Goal: Information Seeking & Learning: Learn about a topic

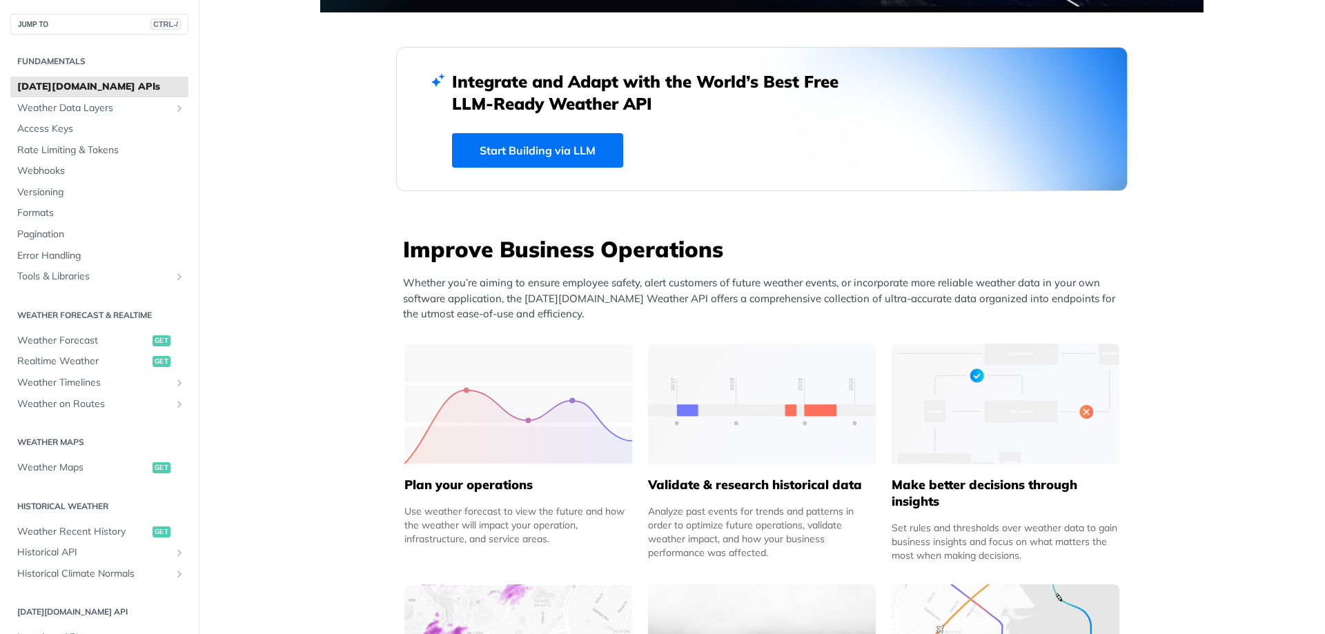
scroll to position [414, 0]
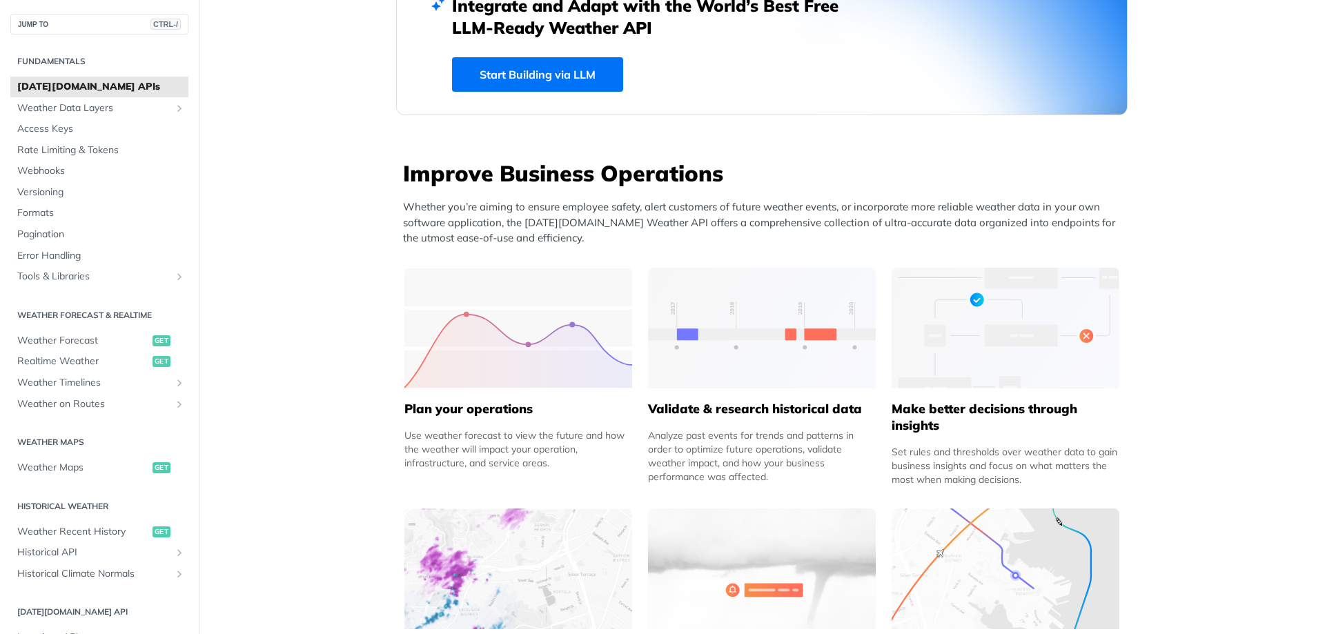
click at [536, 346] on img at bounding box center [518, 328] width 228 height 121
drag, startPoint x: 440, startPoint y: 415, endPoint x: 443, endPoint y: 409, distance: 7.1
click at [441, 414] on h5 "Plan your operations" at bounding box center [518, 409] width 228 height 17
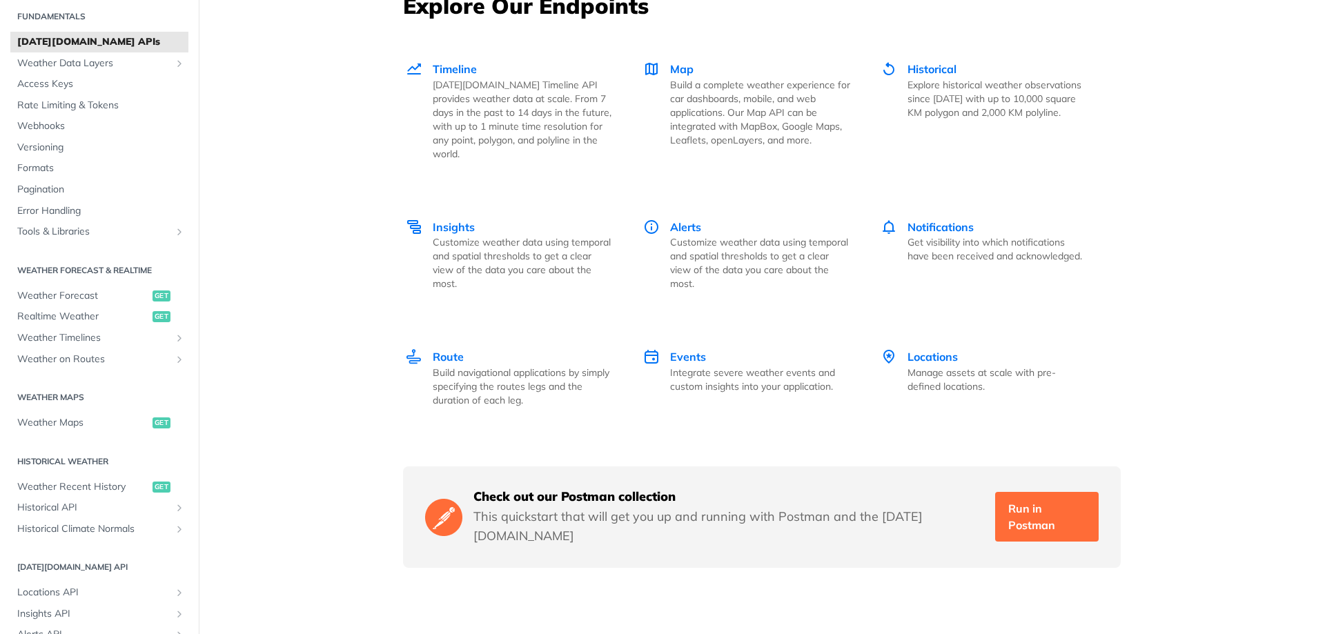
scroll to position [69, 0]
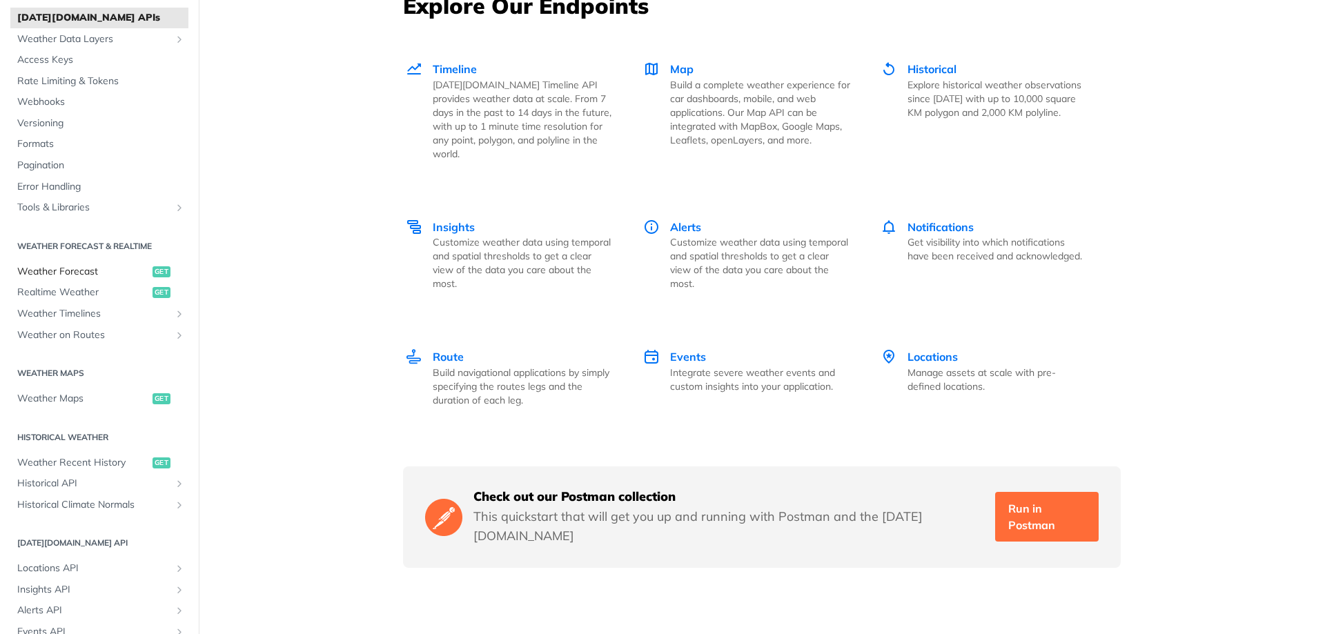
click at [78, 270] on span "Weather Forecast" at bounding box center [83, 272] width 132 height 14
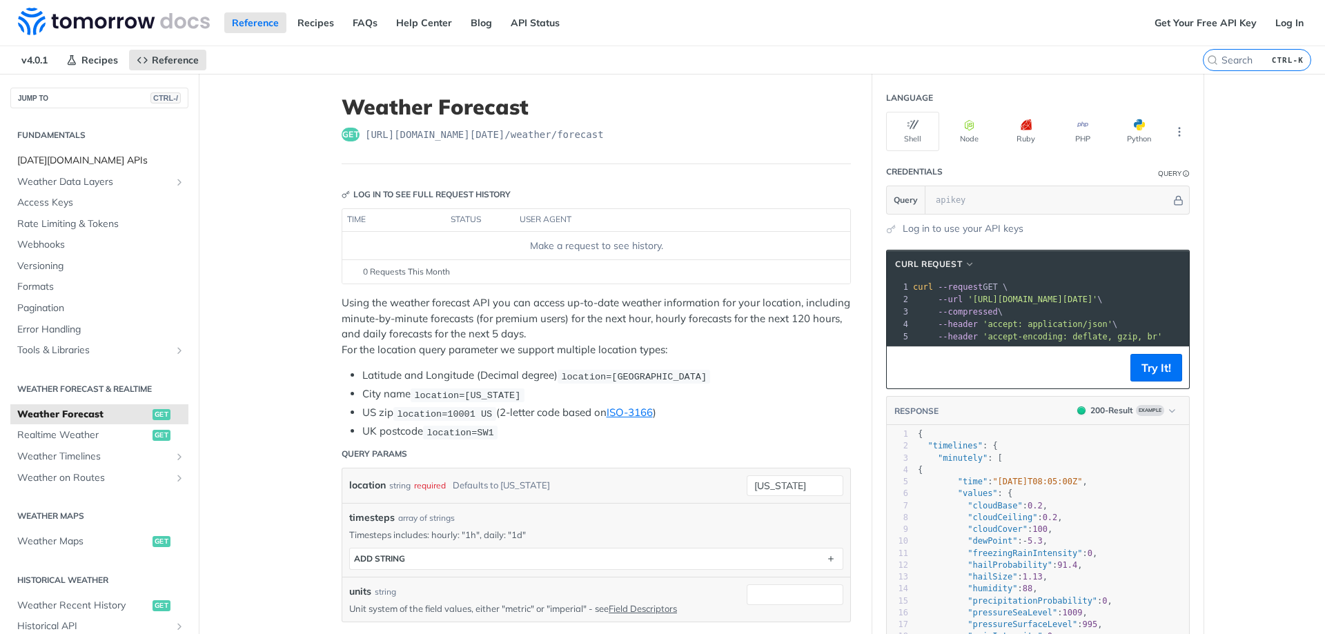
click at [83, 164] on span "[DATE][DOMAIN_NAME] APIs" at bounding box center [101, 161] width 168 height 14
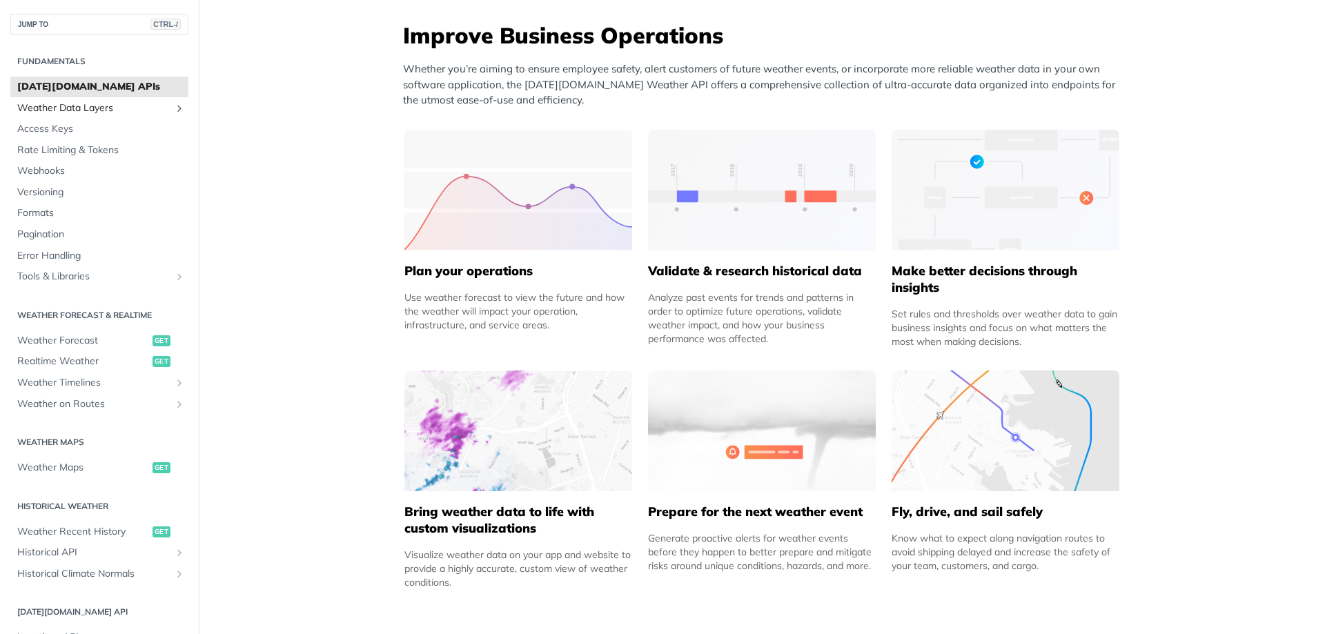
click at [174, 110] on icon "Show subpages for Weather Data Layers" at bounding box center [179, 108] width 11 height 11
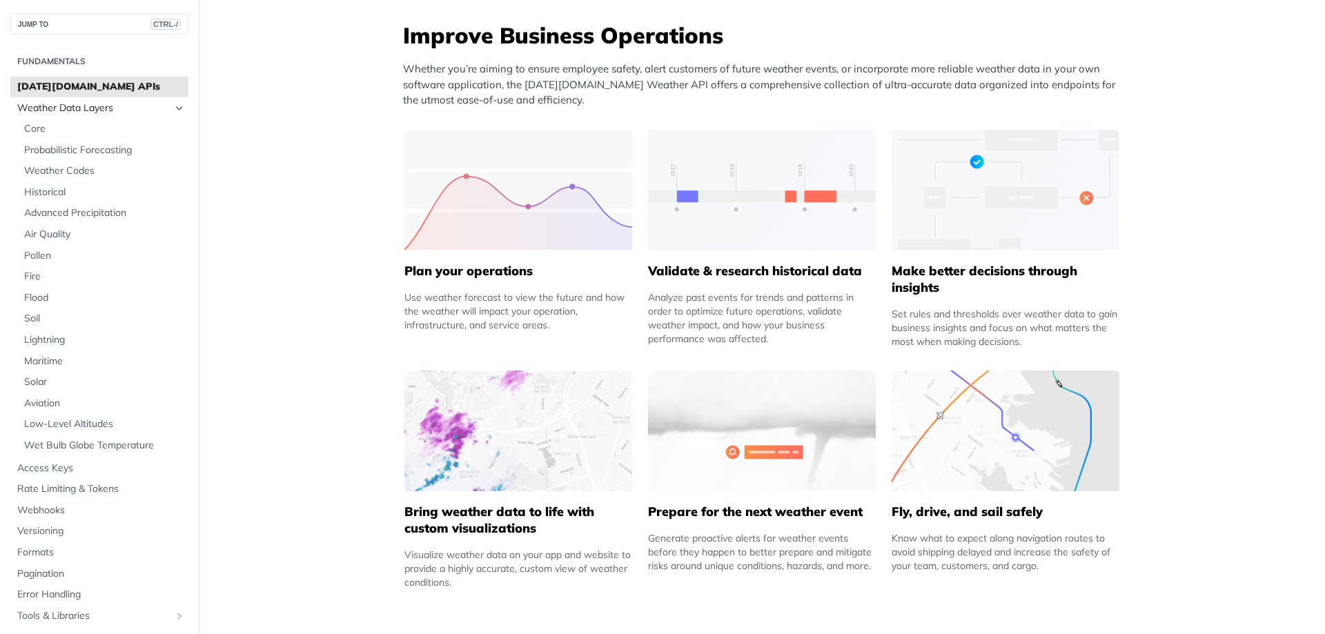
click at [174, 110] on icon "Hide subpages for Weather Data Layers" at bounding box center [179, 108] width 11 height 11
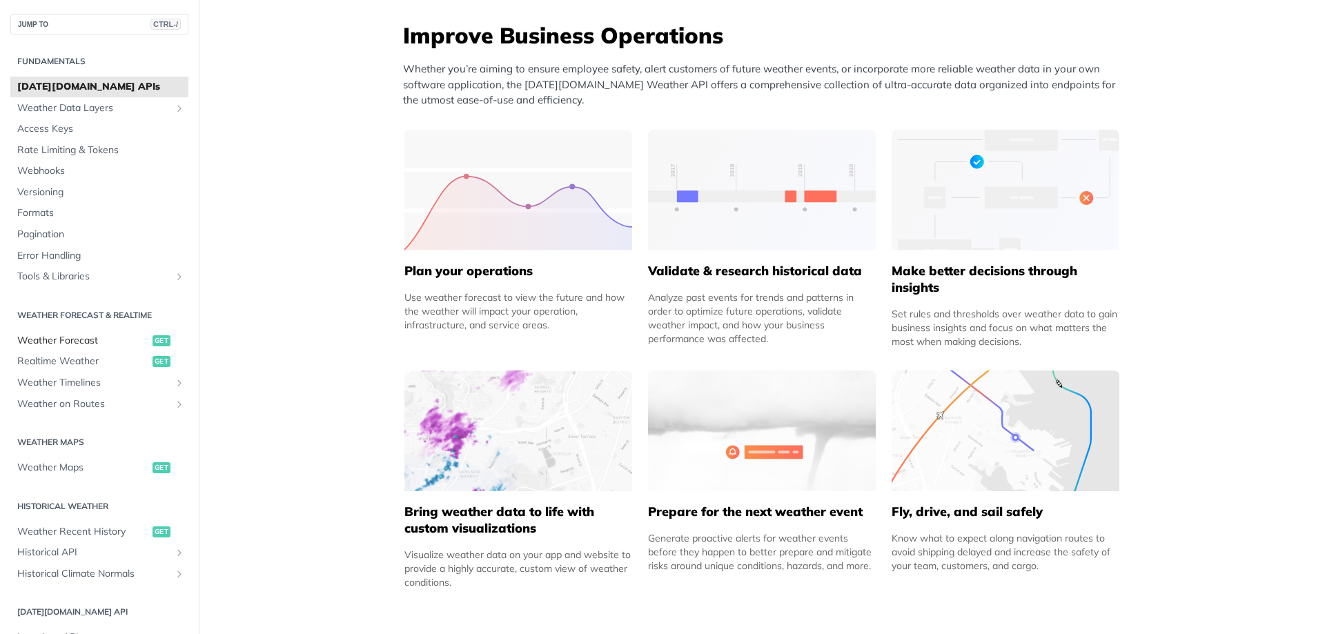
click at [90, 339] on span "Weather Forecast" at bounding box center [83, 341] width 132 height 14
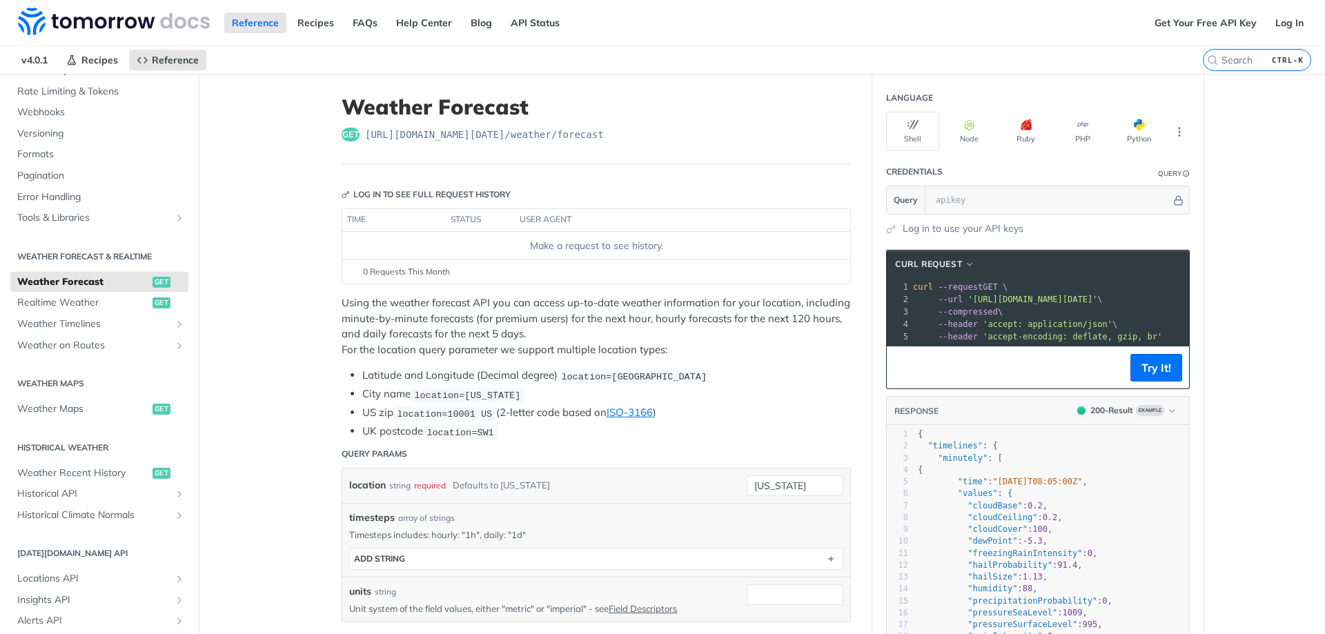
scroll to position [138, 0]
click at [83, 315] on span "Weather Timelines" at bounding box center [93, 319] width 153 height 14
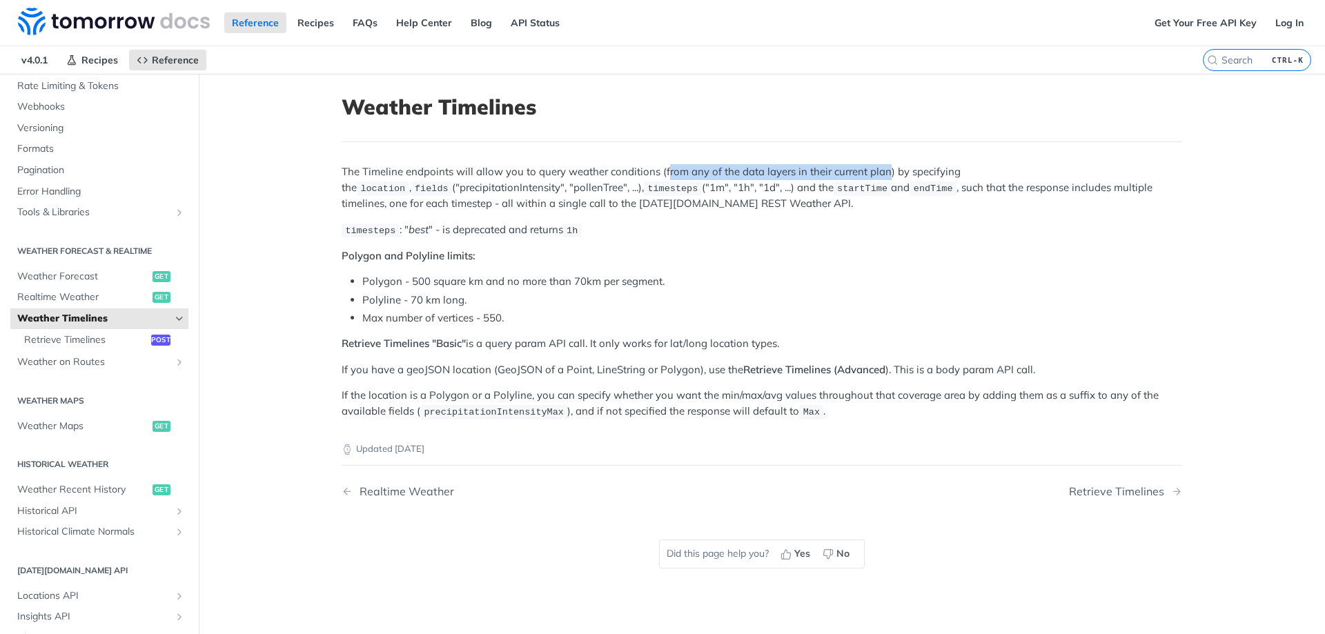
drag, startPoint x: 659, startPoint y: 171, endPoint x: 881, endPoint y: 169, distance: 222.2
click at [881, 169] on p "The Timeline endpoints will allow you to query weather conditions (from any of …" at bounding box center [762, 187] width 840 height 47
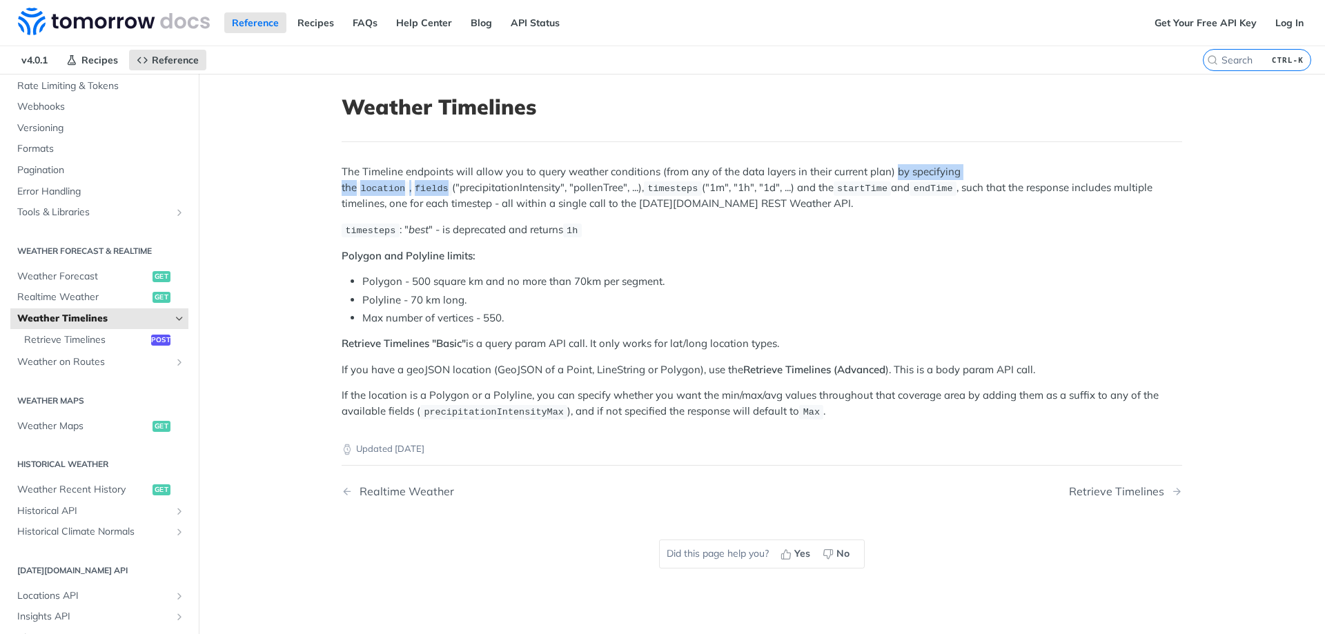
drag, startPoint x: 888, startPoint y: 170, endPoint x: 1085, endPoint y: 179, distance: 197.5
click at [1085, 174] on p "The Timeline endpoints will allow you to query weather conditions (from any of …" at bounding box center [762, 187] width 840 height 47
click at [1075, 222] on p "timesteps : " best " - is deprecated and returns 1h" at bounding box center [762, 230] width 840 height 16
click at [1096, 485] on div "Retrieve Timelines" at bounding box center [1120, 491] width 102 height 13
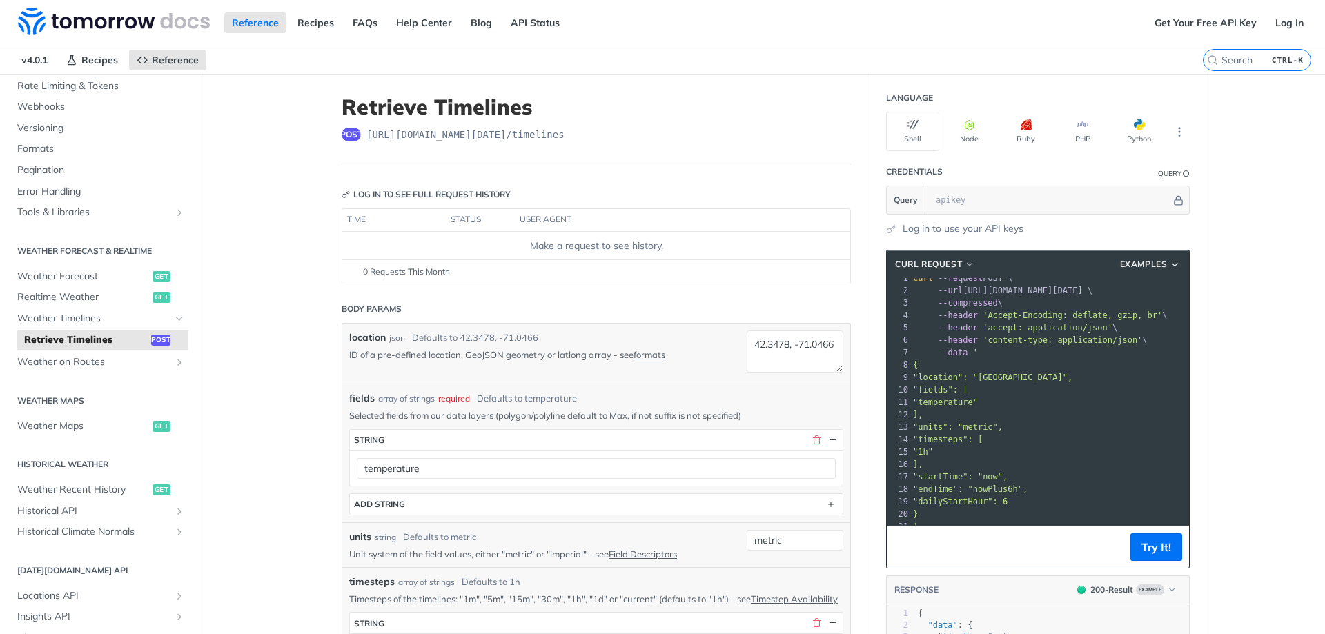
scroll to position [19, 0]
click at [1154, 548] on button "Try It!" at bounding box center [1156, 547] width 52 height 28
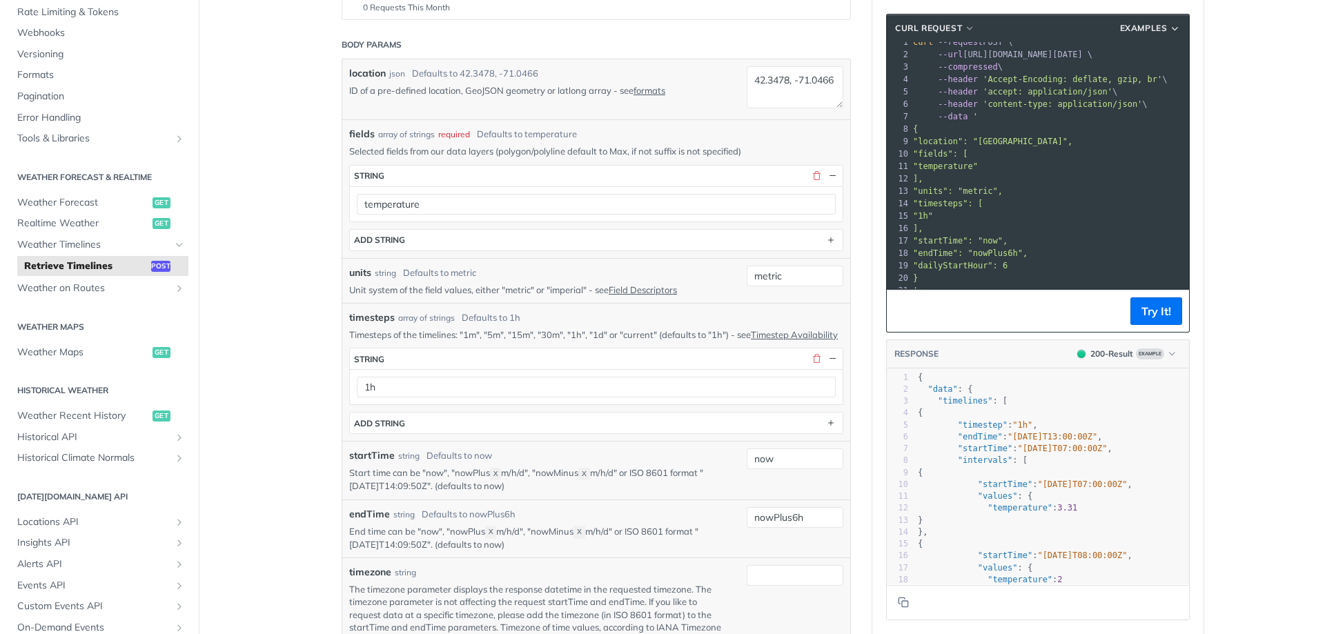
scroll to position [138, 0]
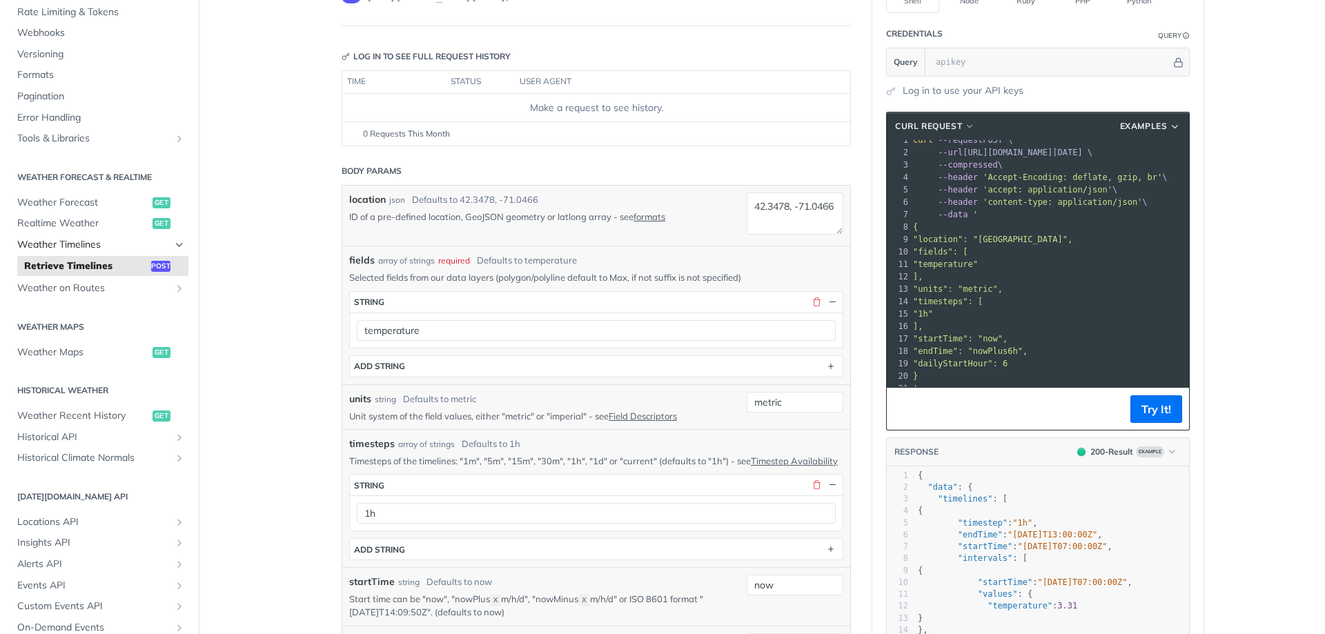
click at [75, 241] on span "Weather Timelines" at bounding box center [93, 245] width 153 height 14
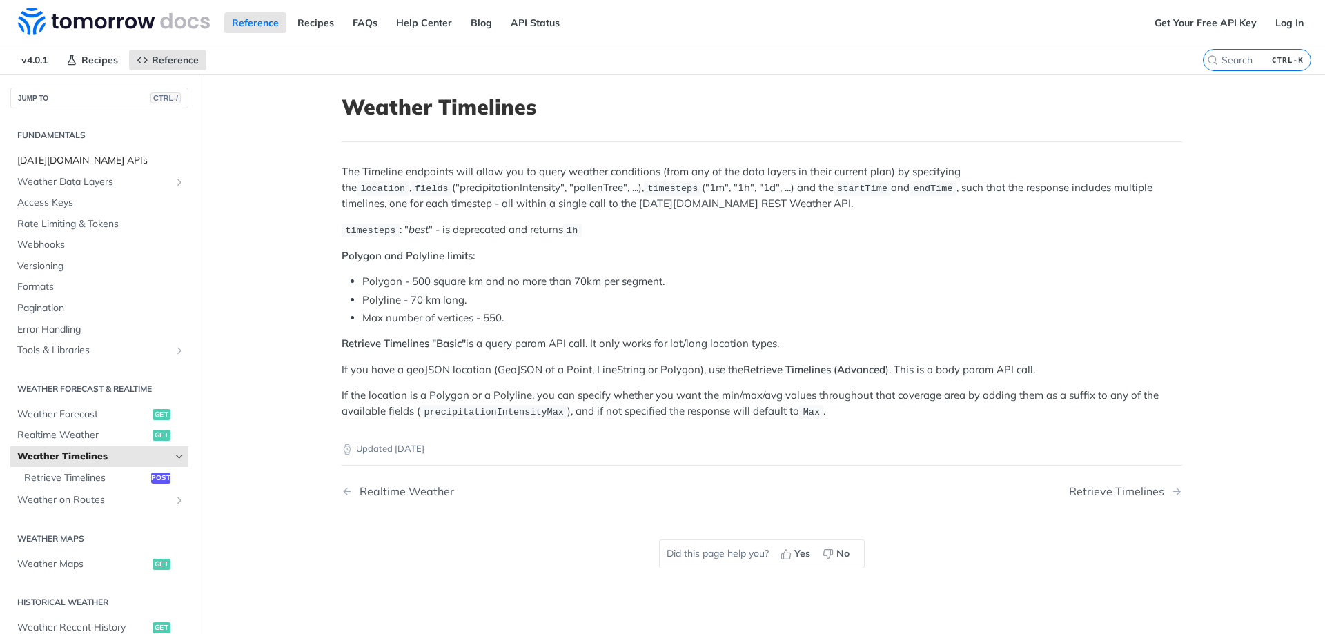
click at [108, 163] on span "[DATE][DOMAIN_NAME] APIs" at bounding box center [101, 161] width 168 height 14
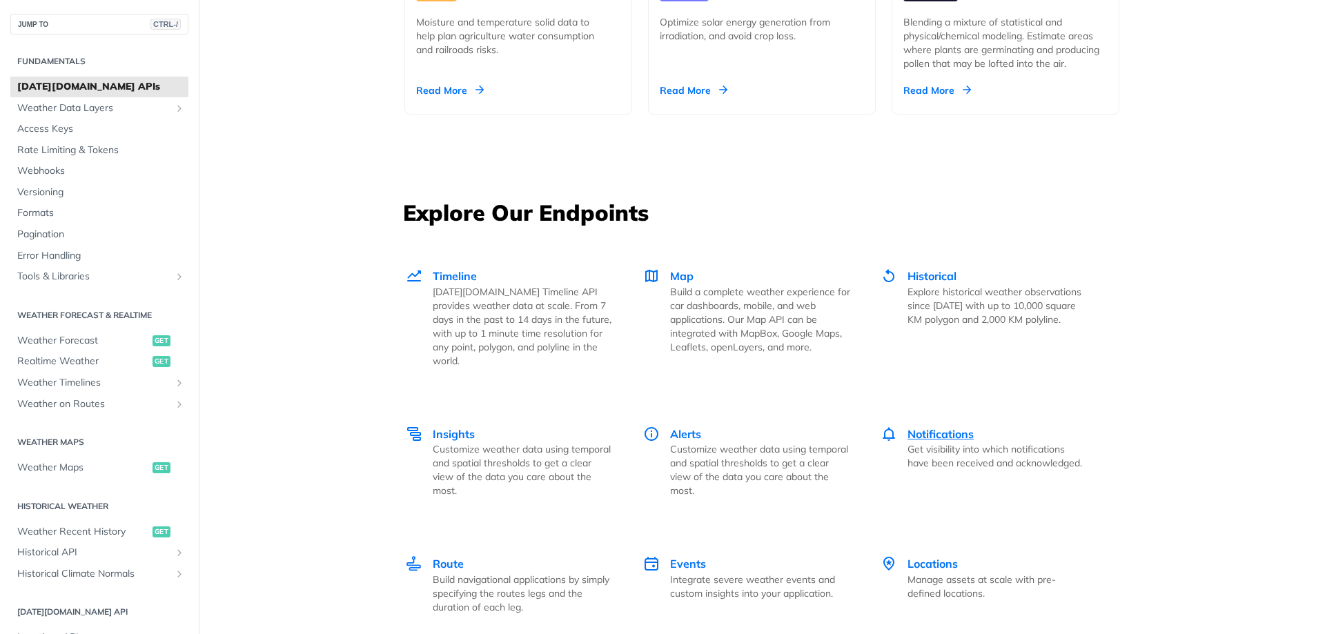
scroll to position [1794, 0]
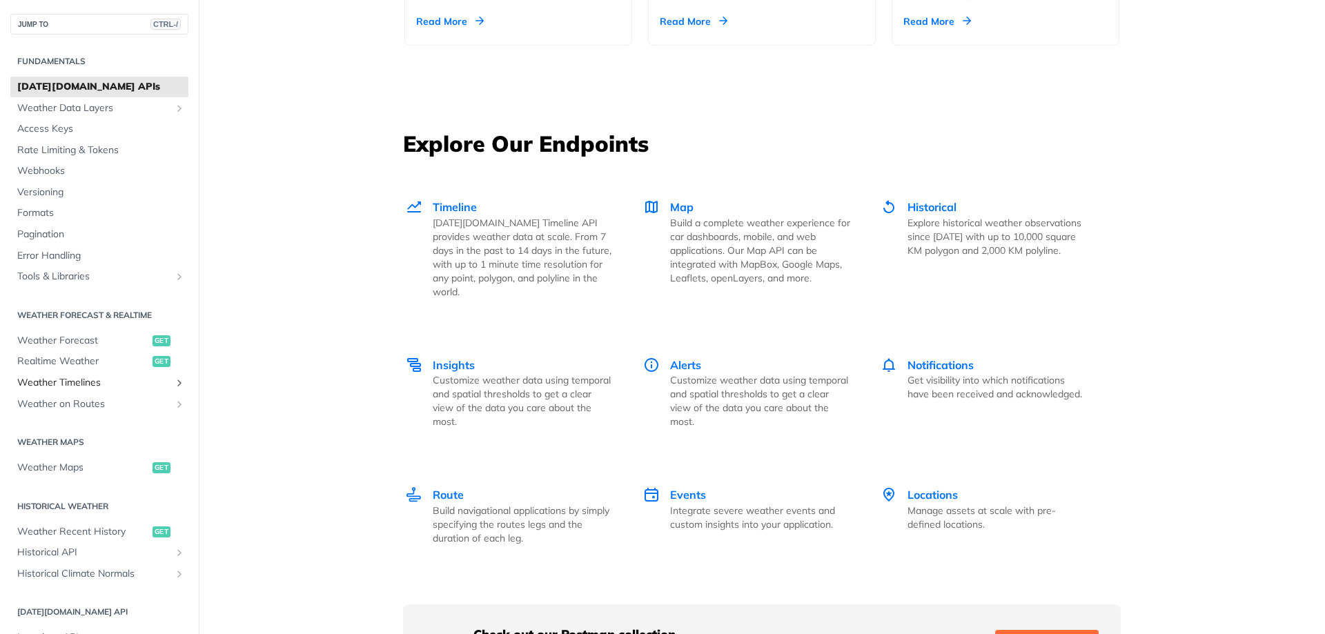
click at [88, 385] on span "Weather Timelines" at bounding box center [93, 383] width 153 height 14
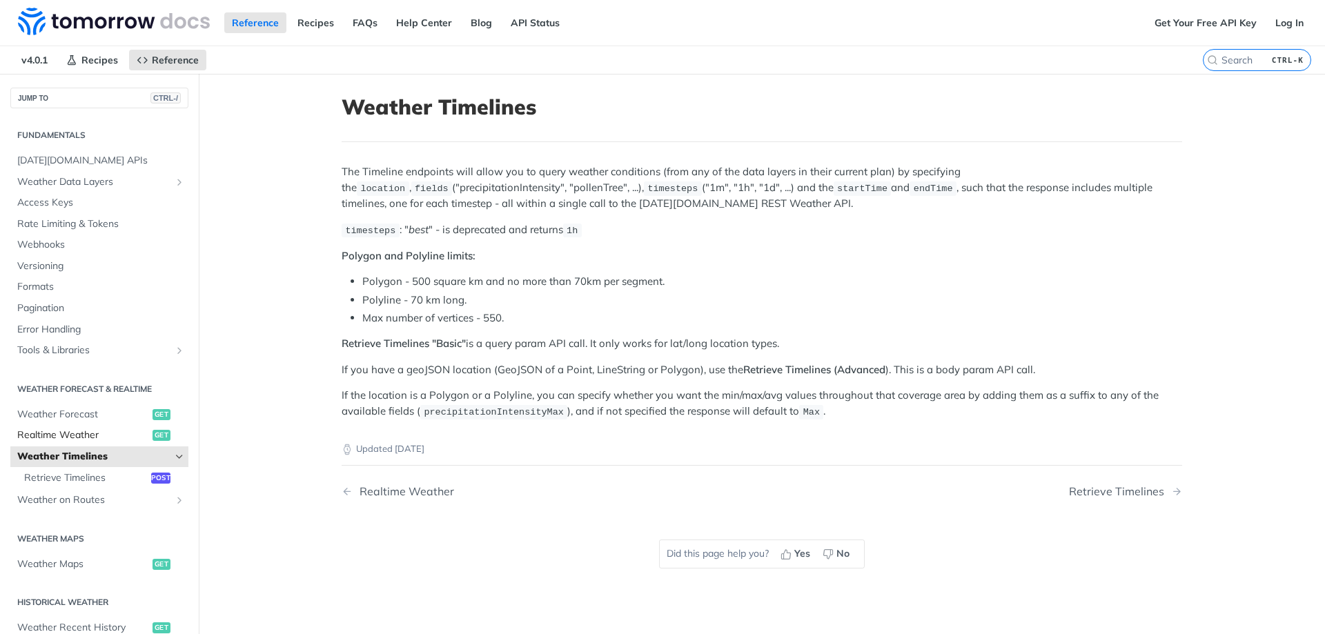
click at [72, 435] on span "Realtime Weather" at bounding box center [83, 435] width 132 height 14
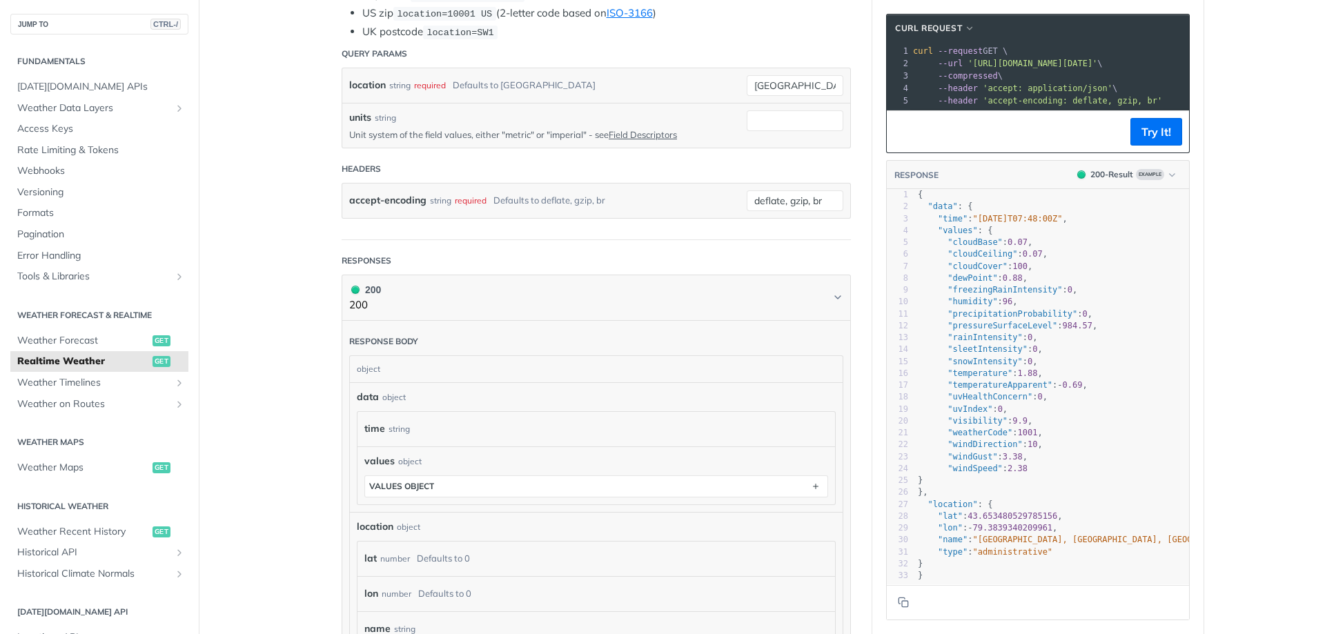
scroll to position [39, 0]
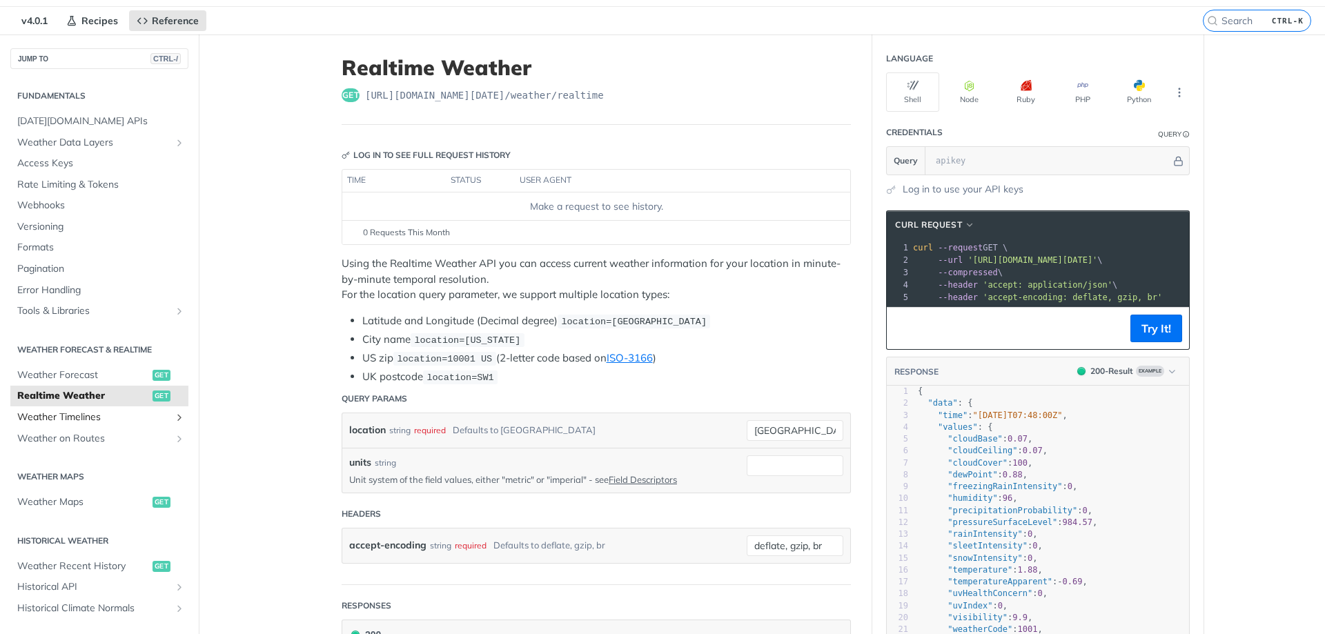
click at [101, 417] on span "Weather Timelines" at bounding box center [93, 418] width 153 height 14
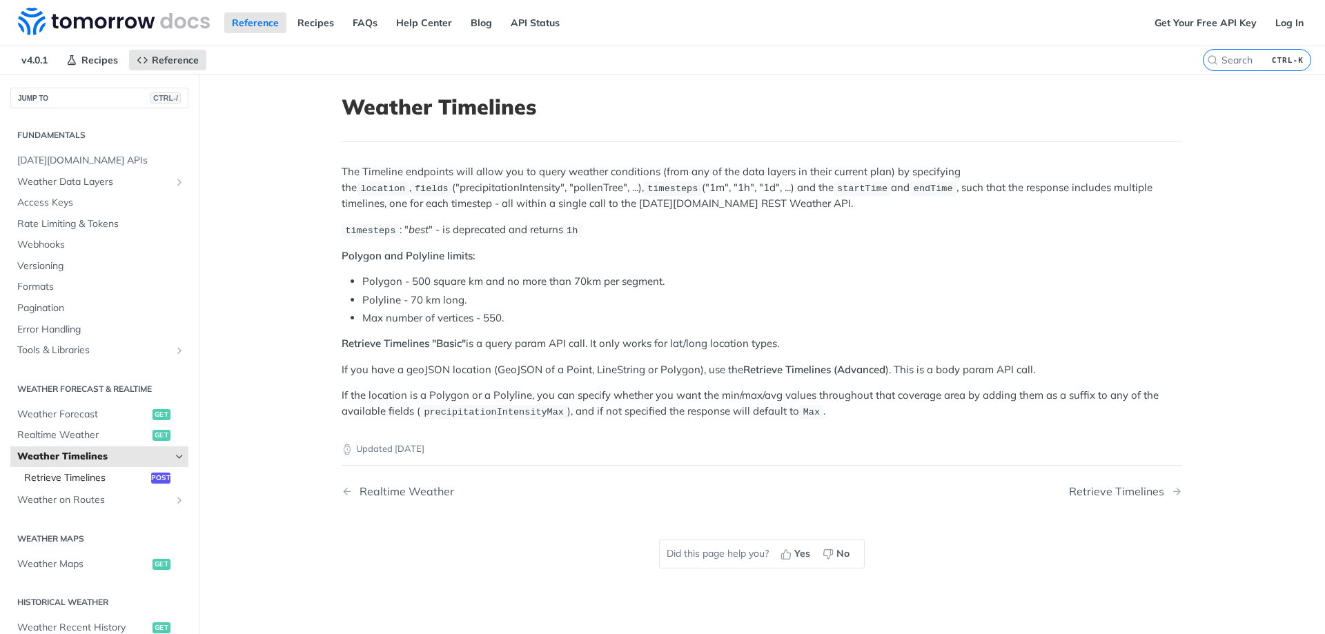
click at [76, 483] on span "Retrieve Timelines" at bounding box center [86, 478] width 124 height 14
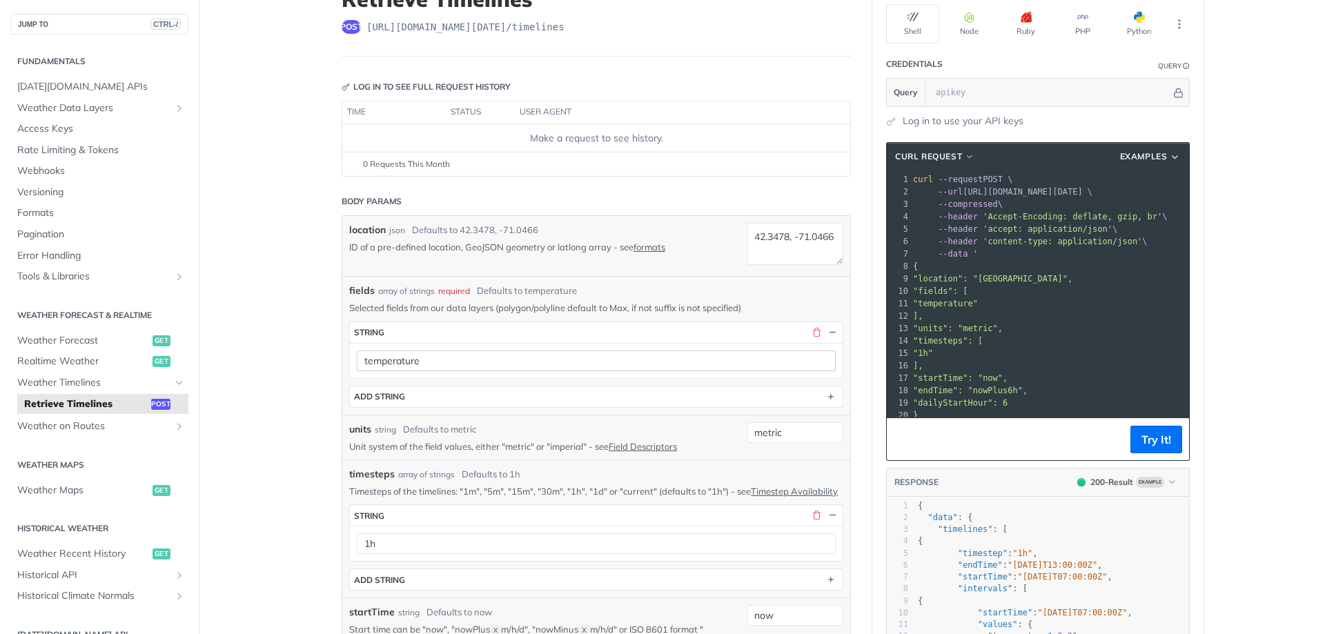
scroll to position [138, 0]
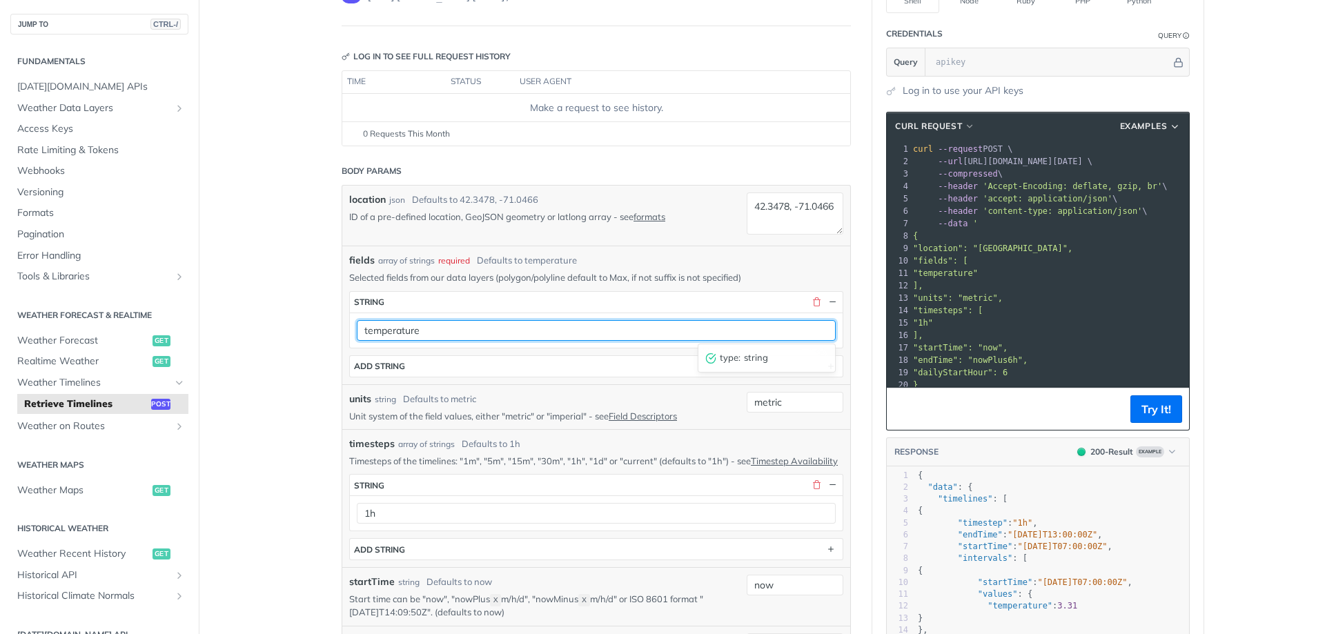
click at [414, 336] on input "temperature" at bounding box center [596, 330] width 479 height 21
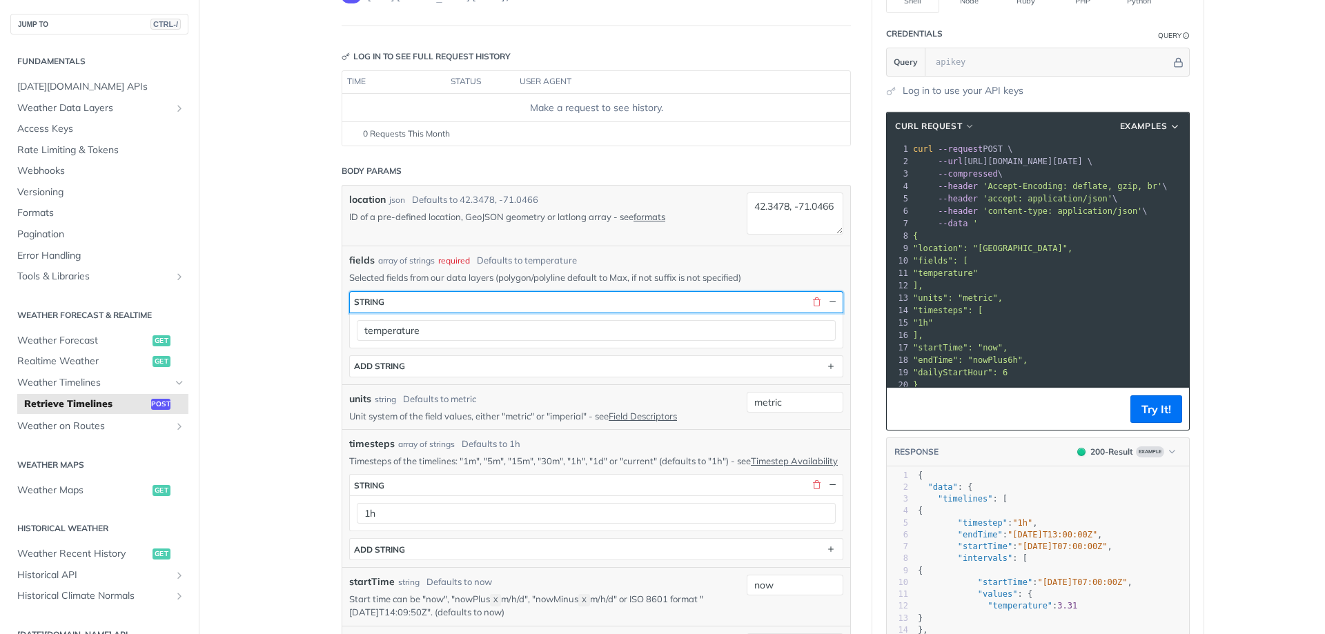
click at [475, 306] on button "string" at bounding box center [596, 302] width 493 height 21
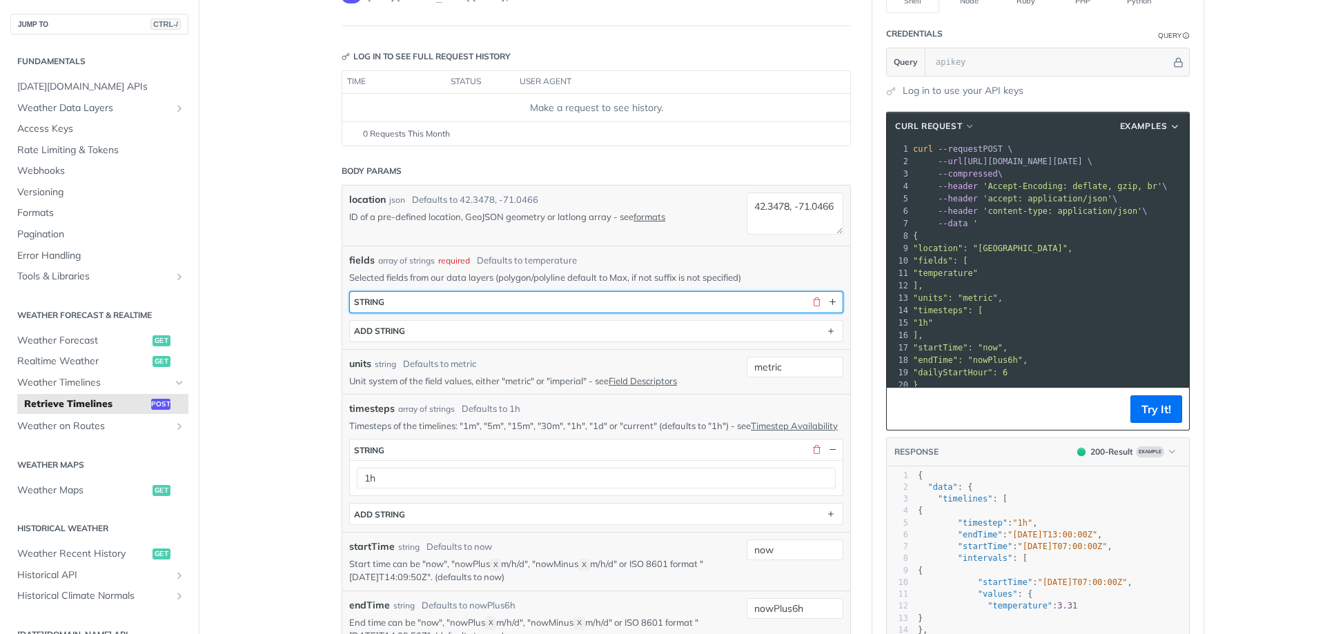
click at [470, 306] on button "string" at bounding box center [596, 302] width 493 height 21
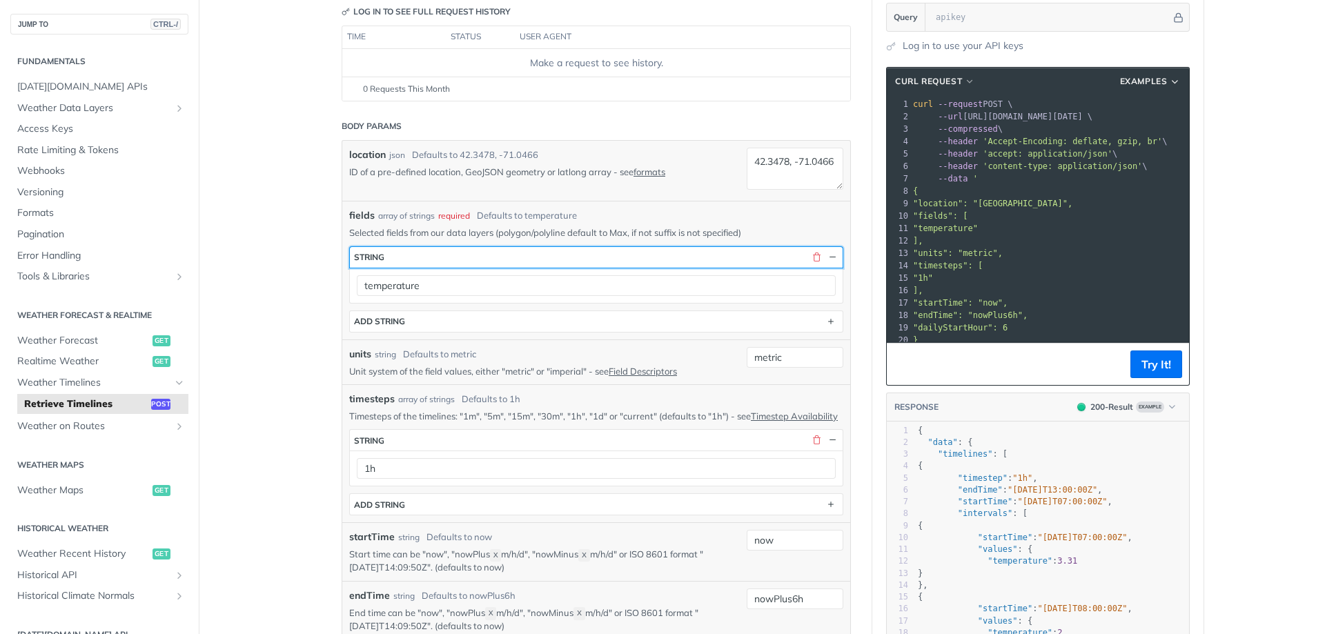
scroll to position [276, 0]
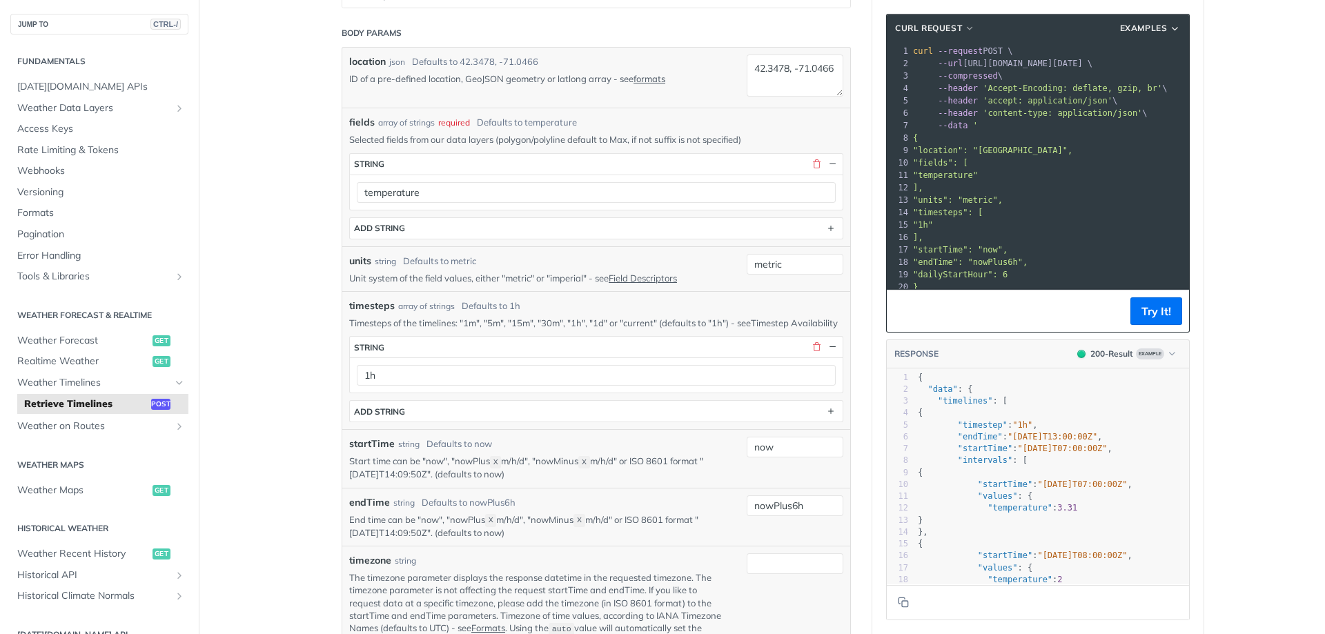
click at [773, 323] on link "Timestep Availability" at bounding box center [794, 322] width 87 height 11
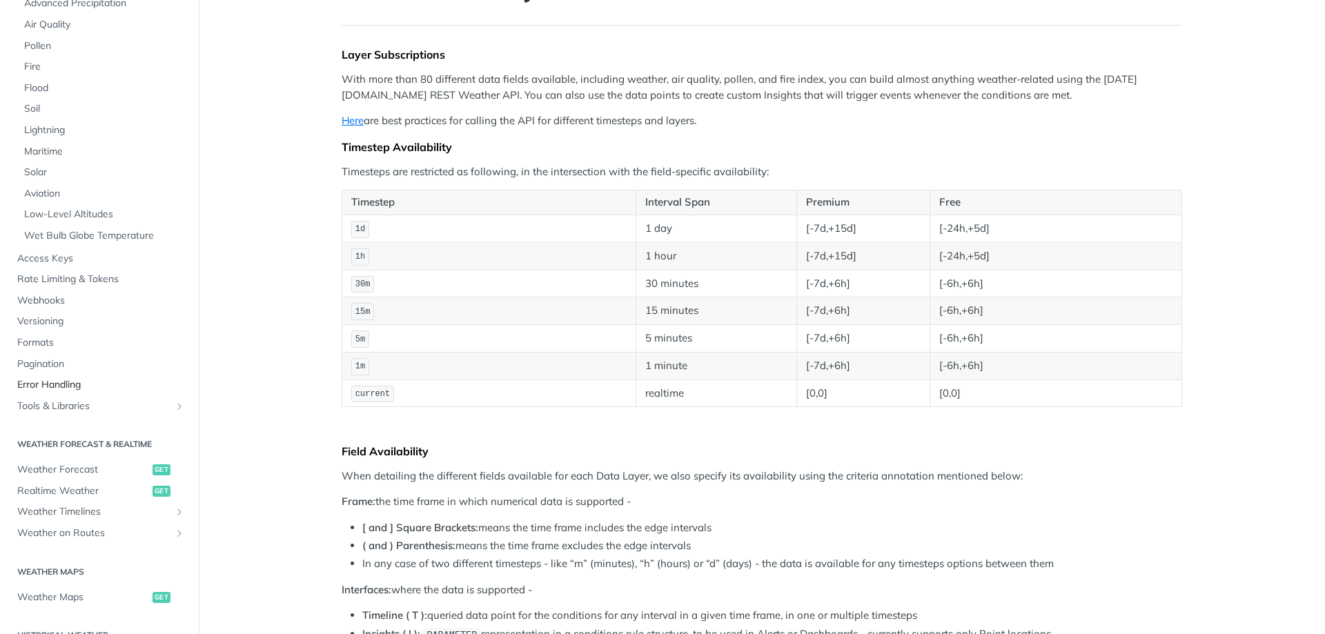
scroll to position [345, 0]
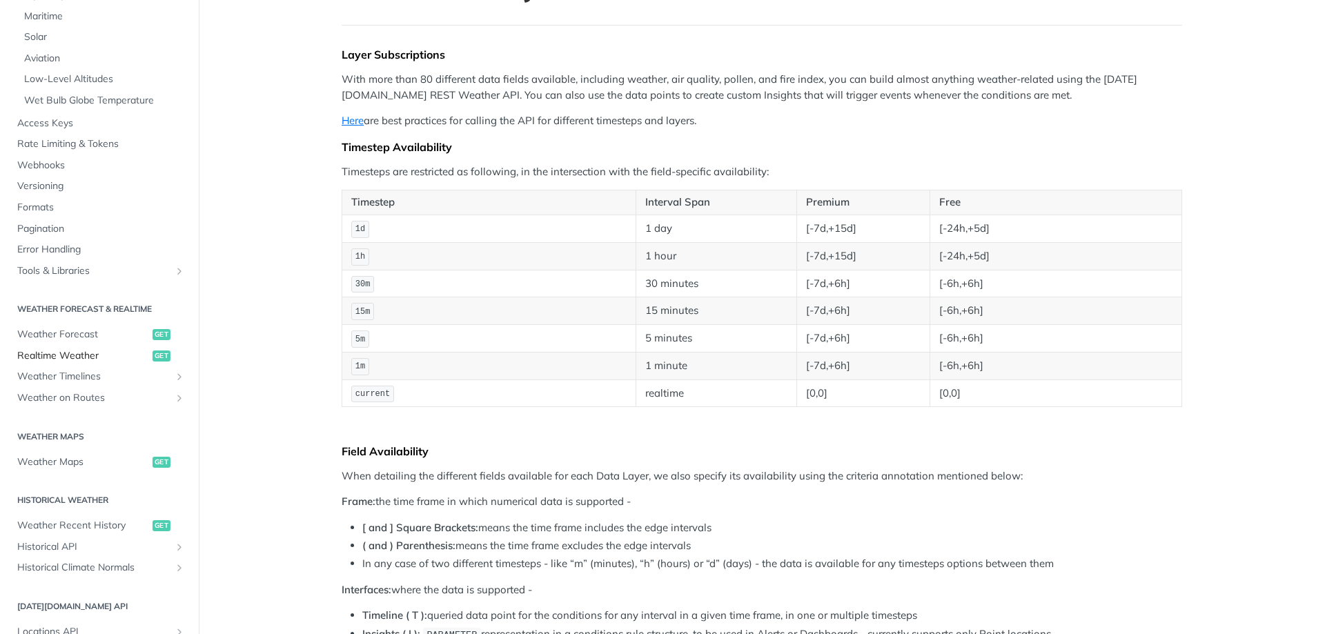
click at [79, 353] on span "Realtime Weather" at bounding box center [83, 356] width 132 height 14
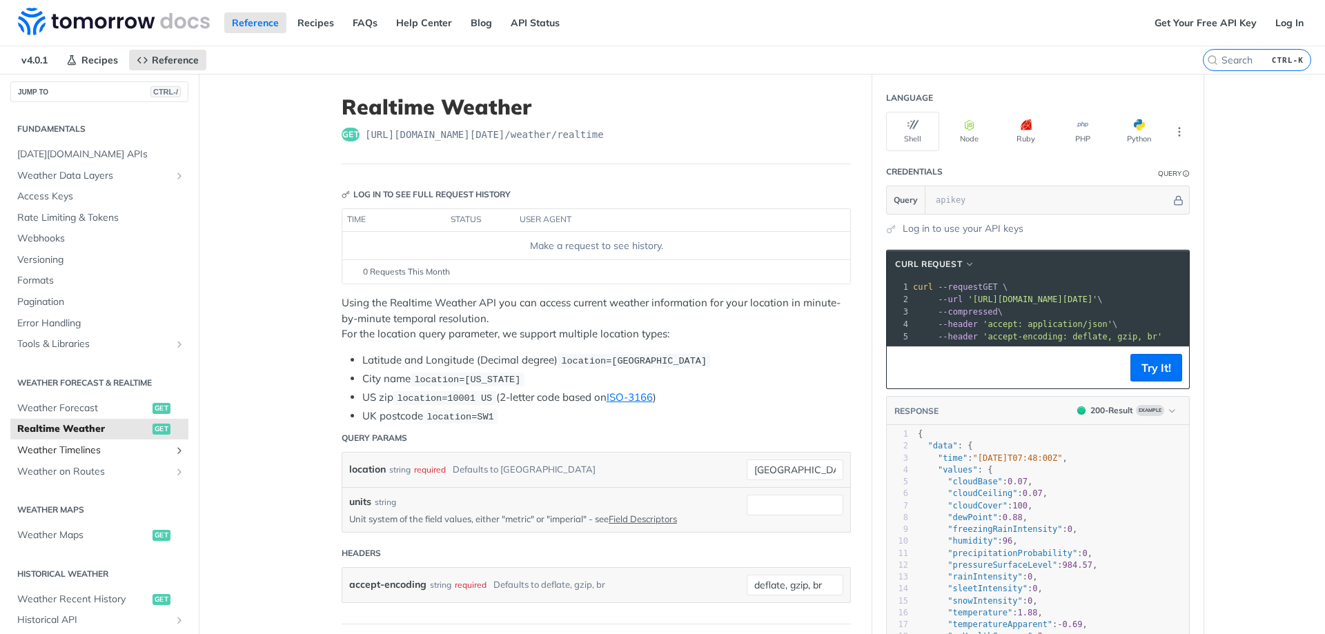
click at [112, 448] on span "Weather Timelines" at bounding box center [93, 451] width 153 height 14
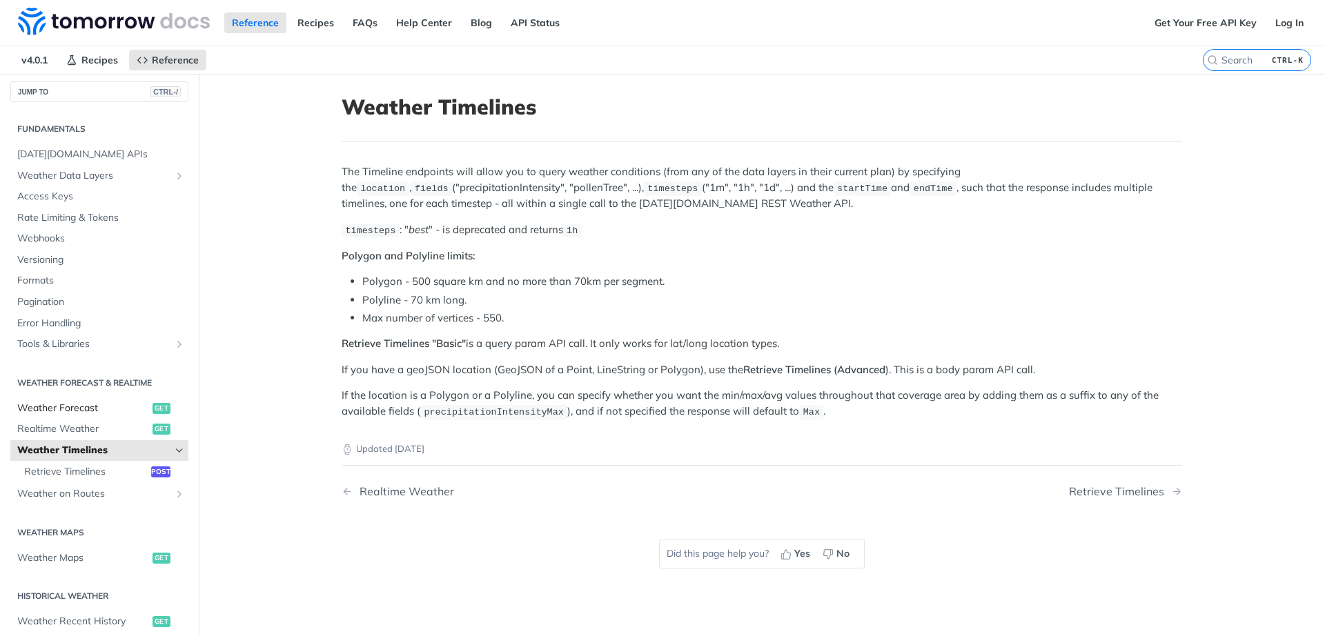
click at [72, 398] on link "Weather Forecast get" at bounding box center [99, 408] width 178 height 21
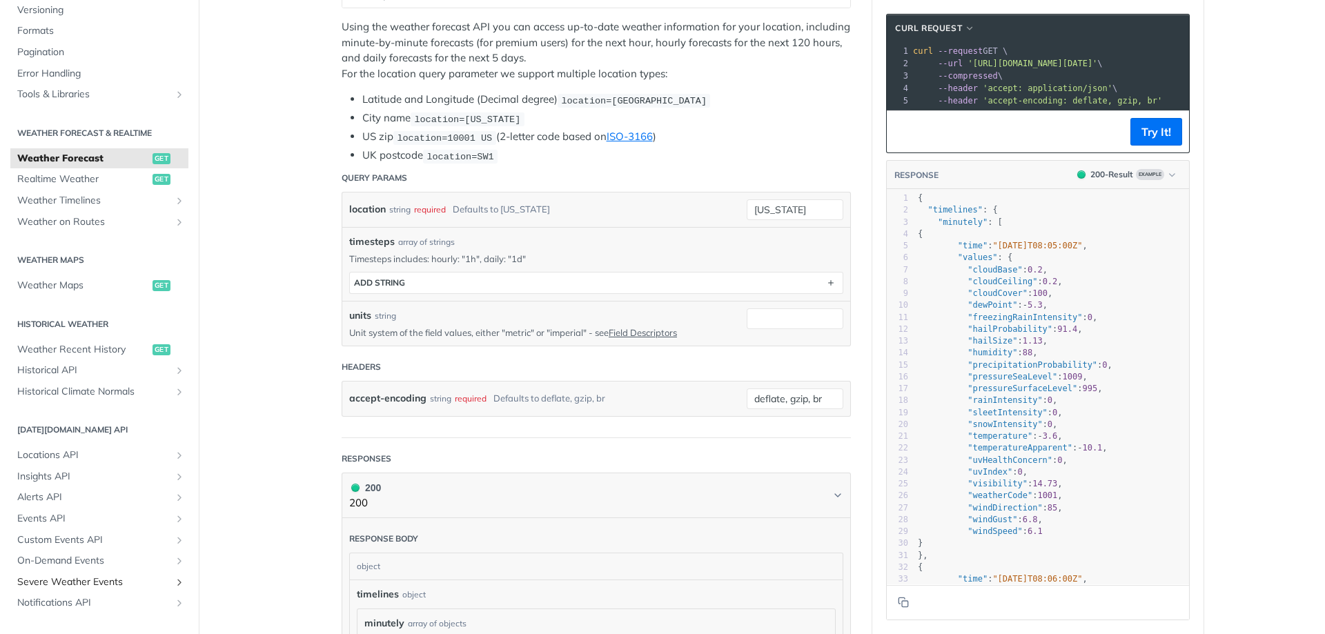
scroll to position [207, 0]
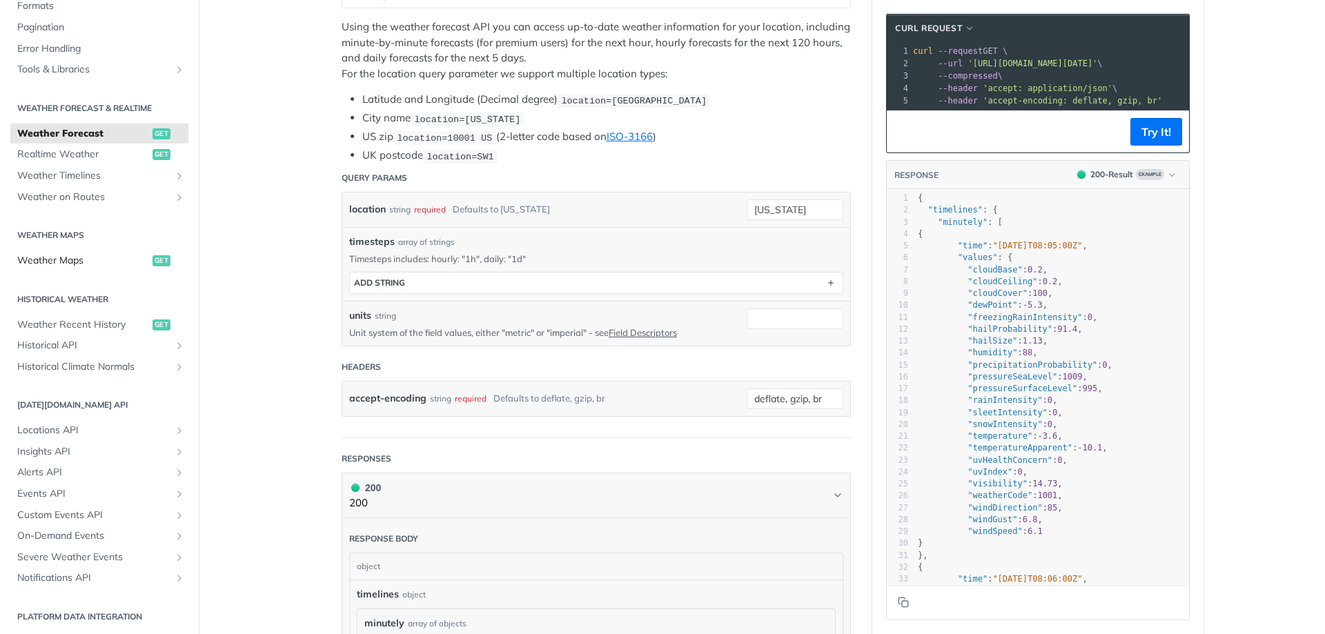
click at [75, 265] on span "Weather Maps" at bounding box center [83, 261] width 132 height 14
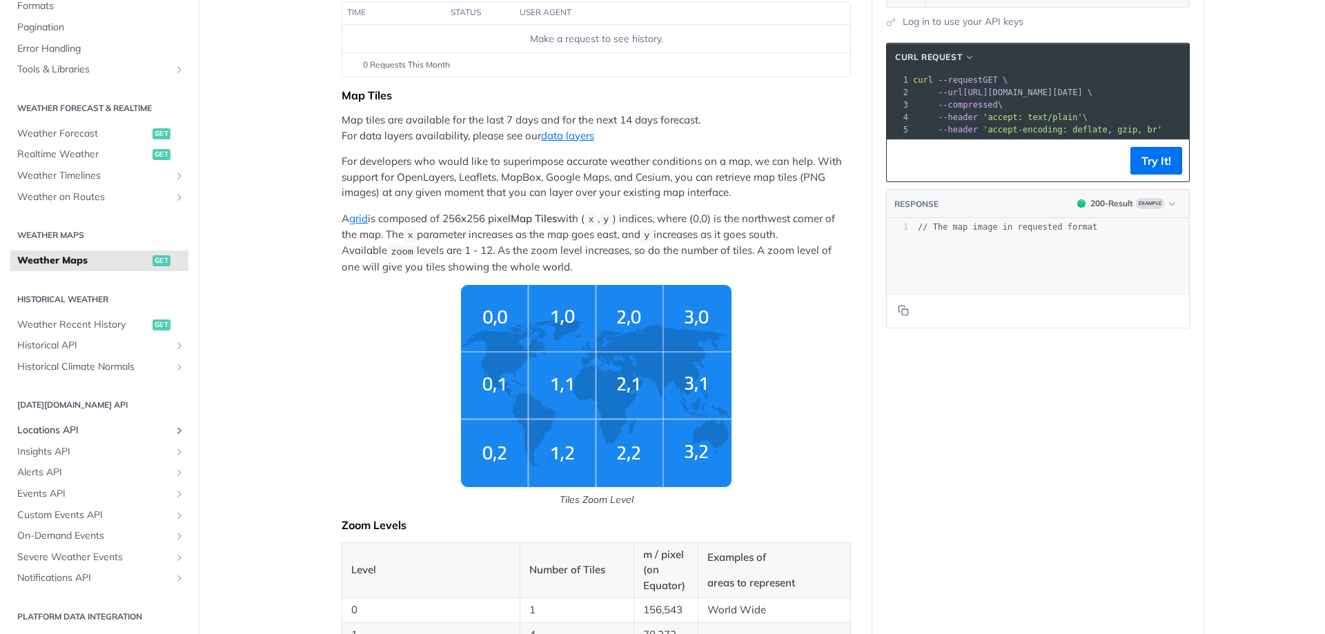
scroll to position [276, 0]
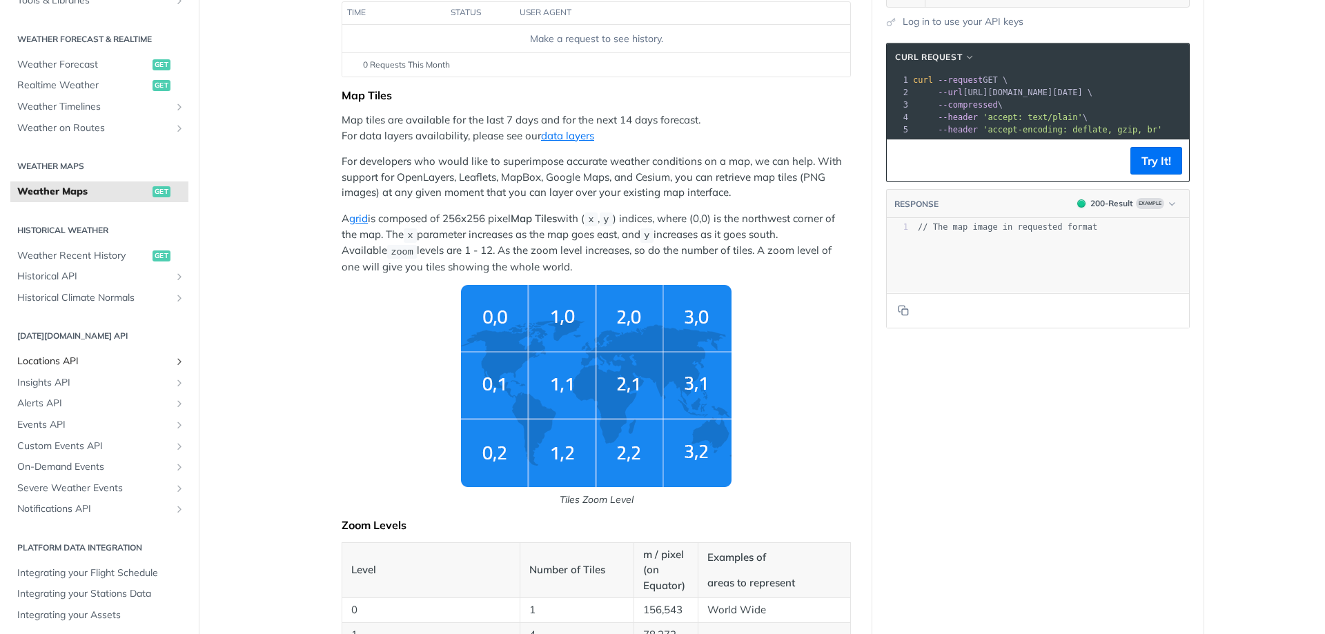
click at [77, 357] on span "Locations API" at bounding box center [93, 362] width 153 height 14
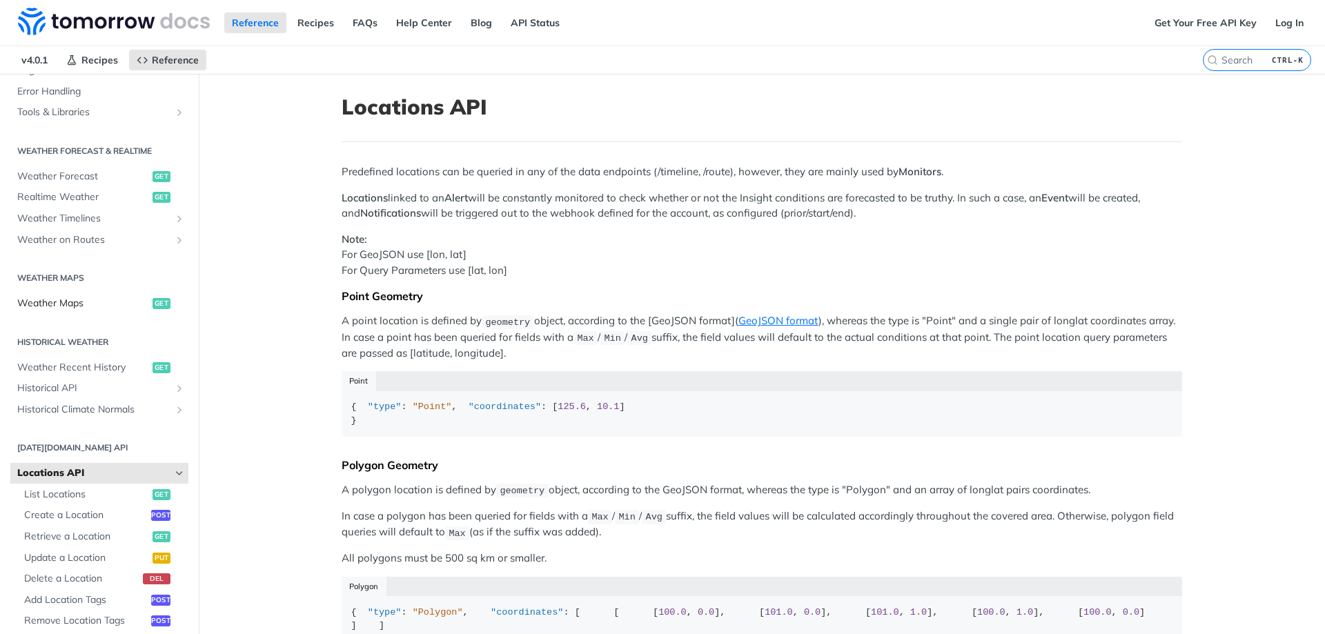
scroll to position [207, 0]
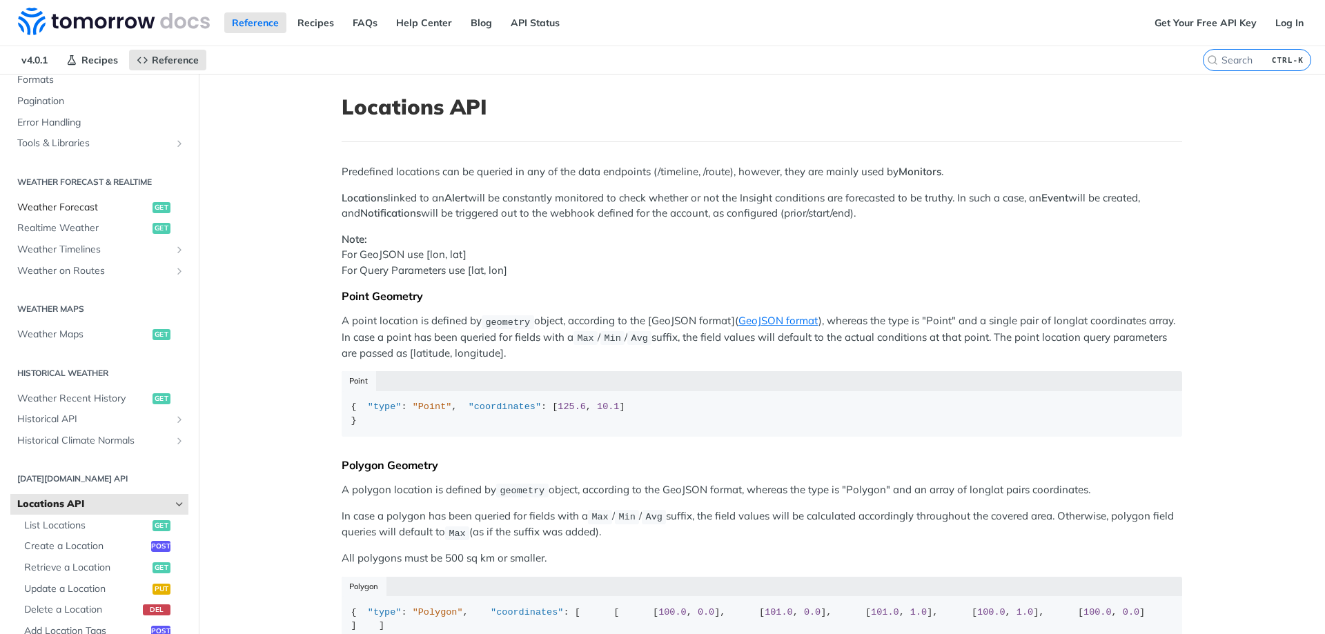
click at [71, 205] on span "Weather Forecast" at bounding box center [83, 208] width 132 height 14
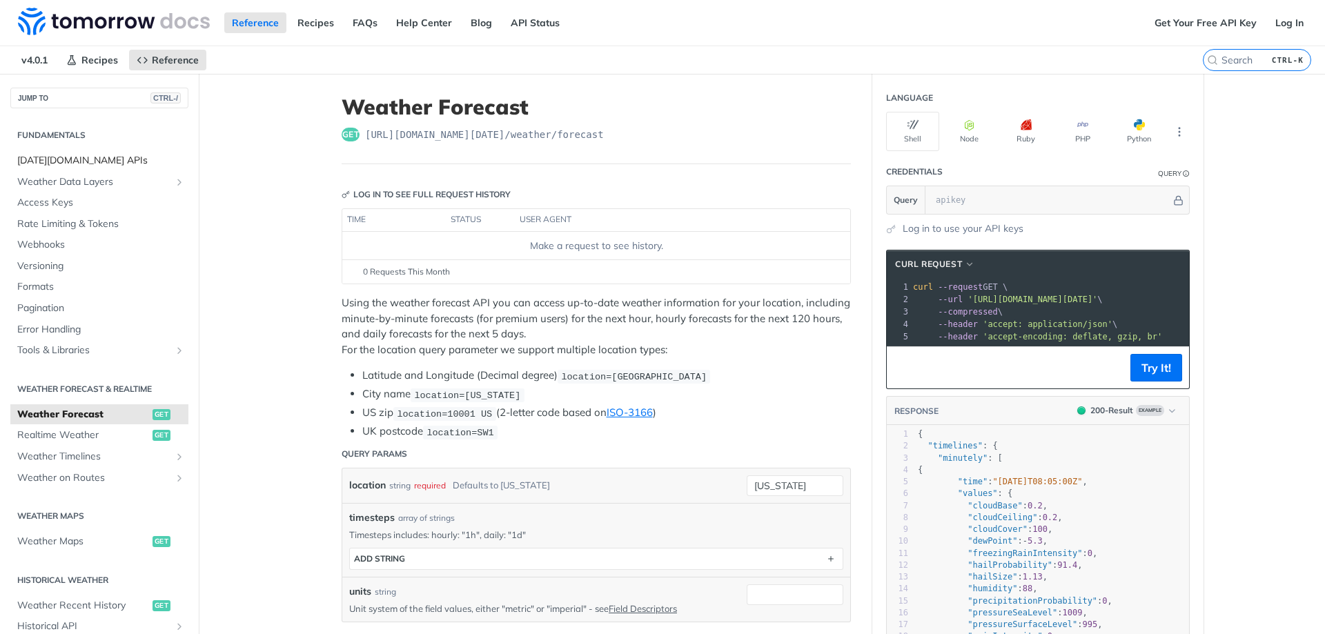
click at [97, 152] on link "[DATE][DOMAIN_NAME] APIs" at bounding box center [99, 160] width 178 height 21
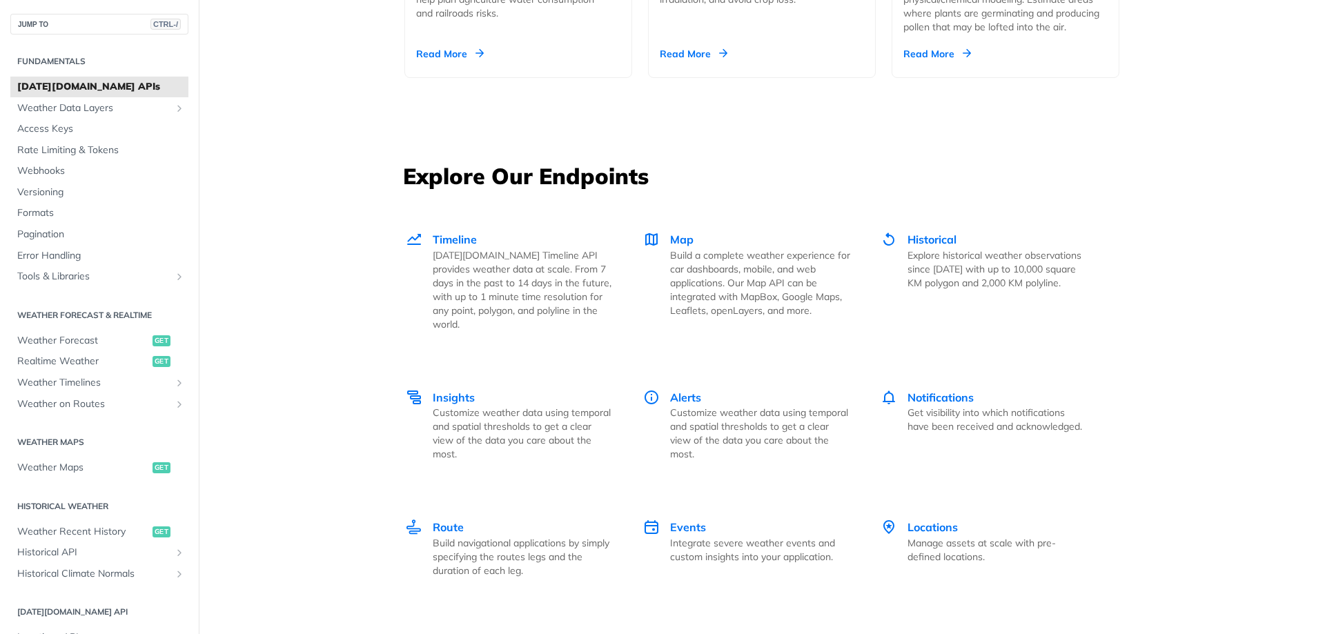
scroll to position [1794, 0]
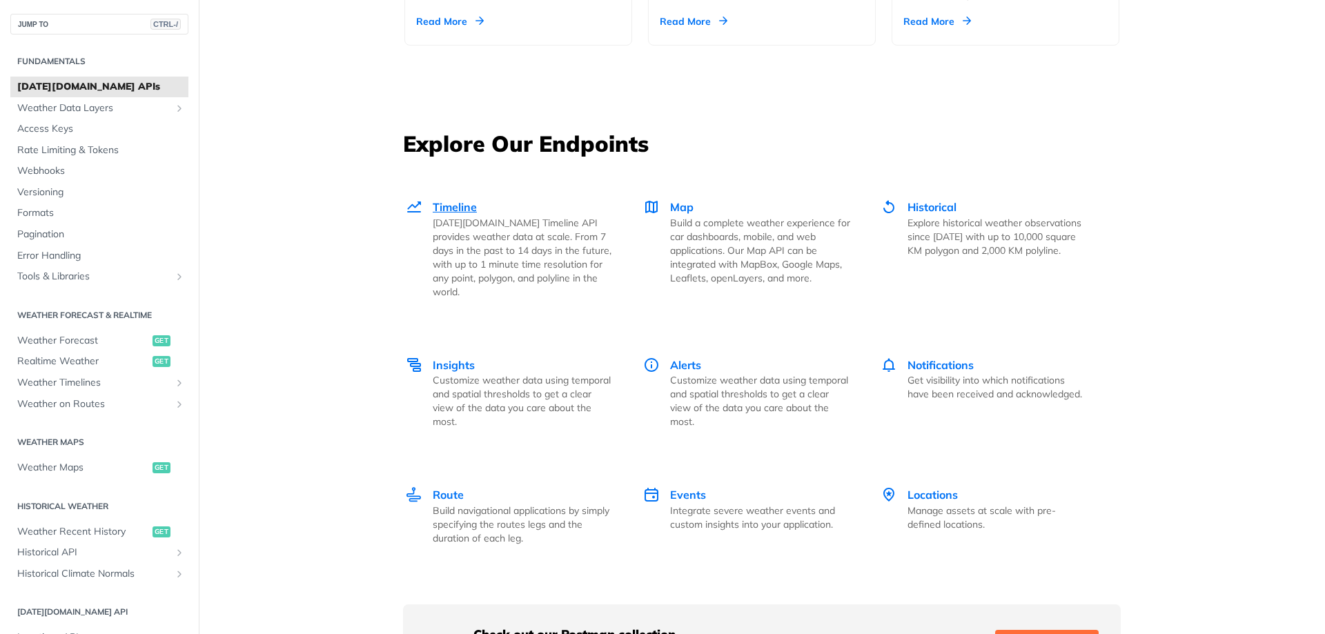
click at [460, 206] on span "Timeline" at bounding box center [455, 207] width 44 height 14
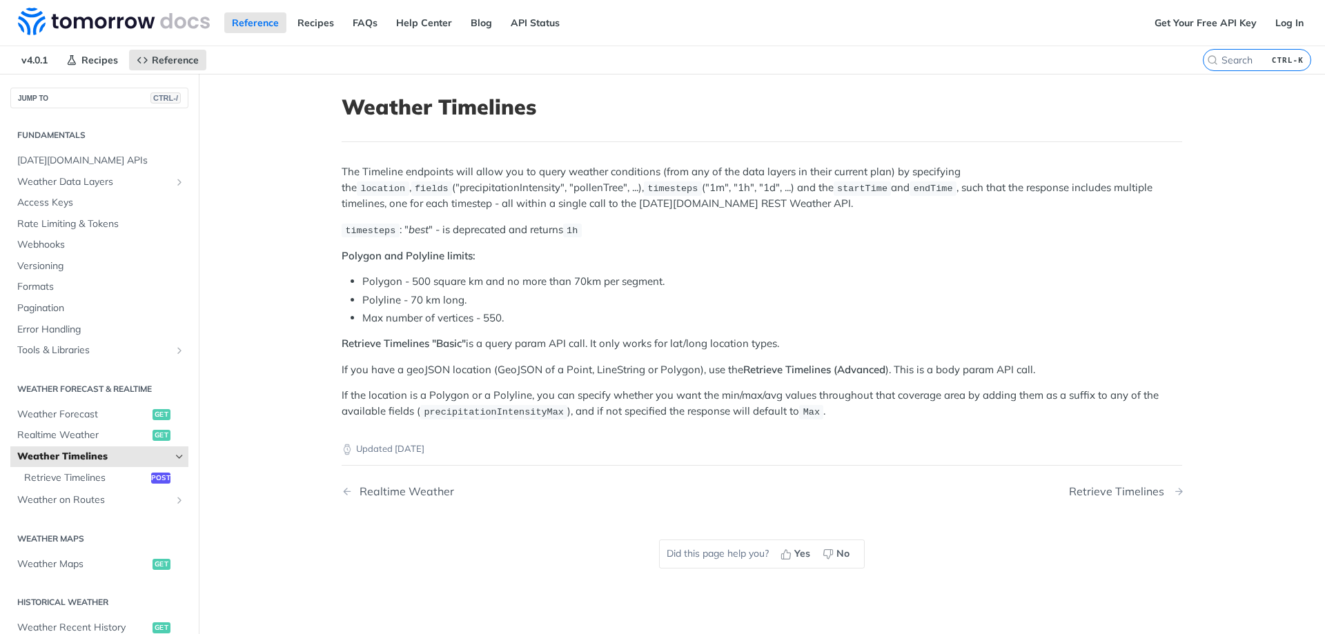
click at [1107, 486] on div "Retrieve Timelines" at bounding box center [1120, 491] width 102 height 13
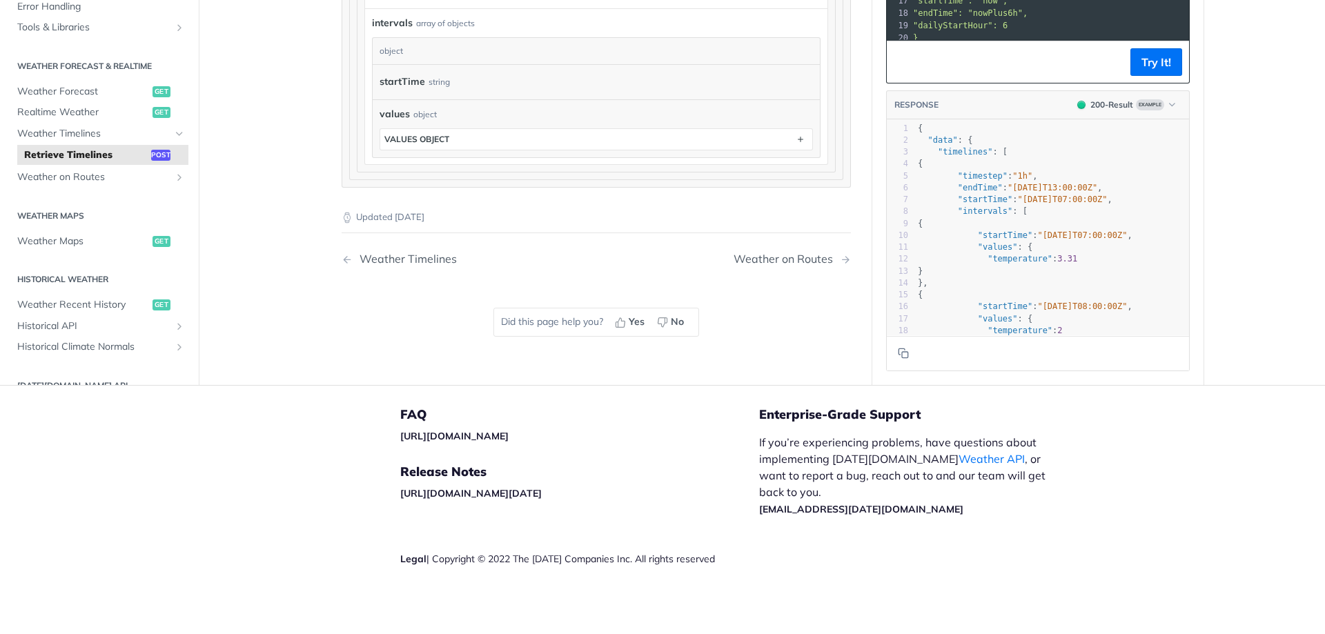
scroll to position [1107, 0]
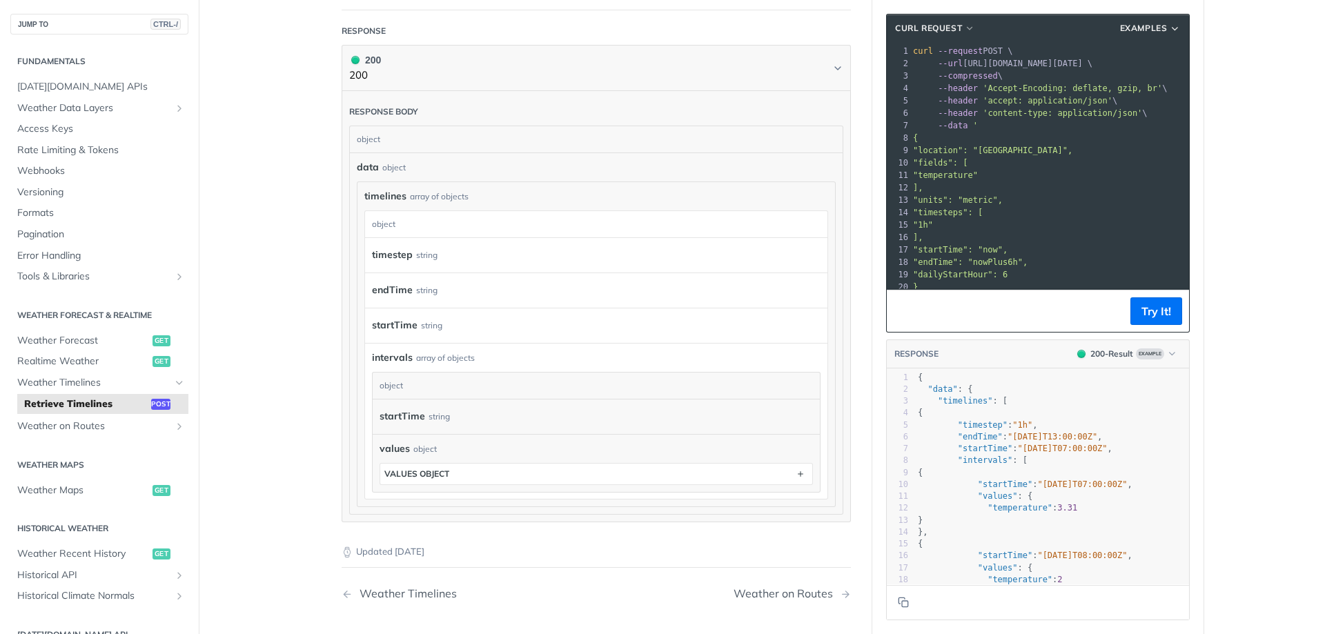
click at [443, 335] on div "startTime string" at bounding box center [586, 325] width 428 height 21
click at [397, 335] on label "startTime" at bounding box center [395, 325] width 46 height 20
click at [401, 360] on div "intervals array of objects intervals object startTime string values object valu…" at bounding box center [596, 421] width 462 height 156
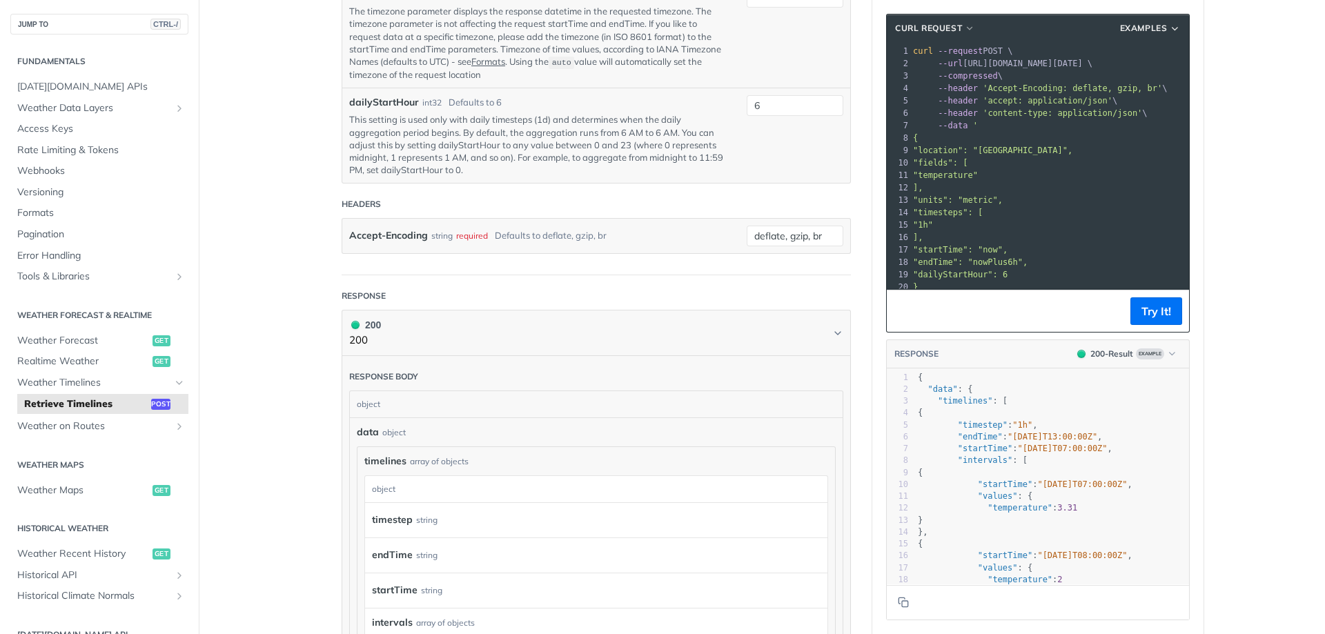
scroll to position [693, 0]
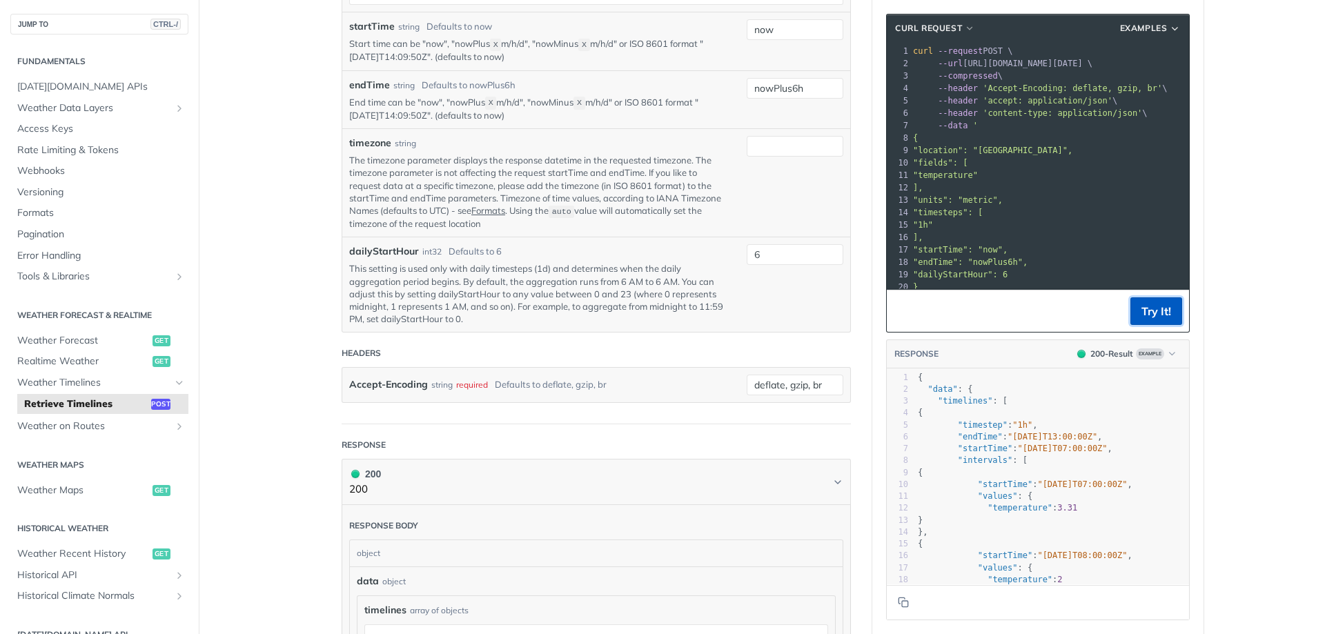
click at [1138, 306] on button "Try It!" at bounding box center [1156, 311] width 52 height 28
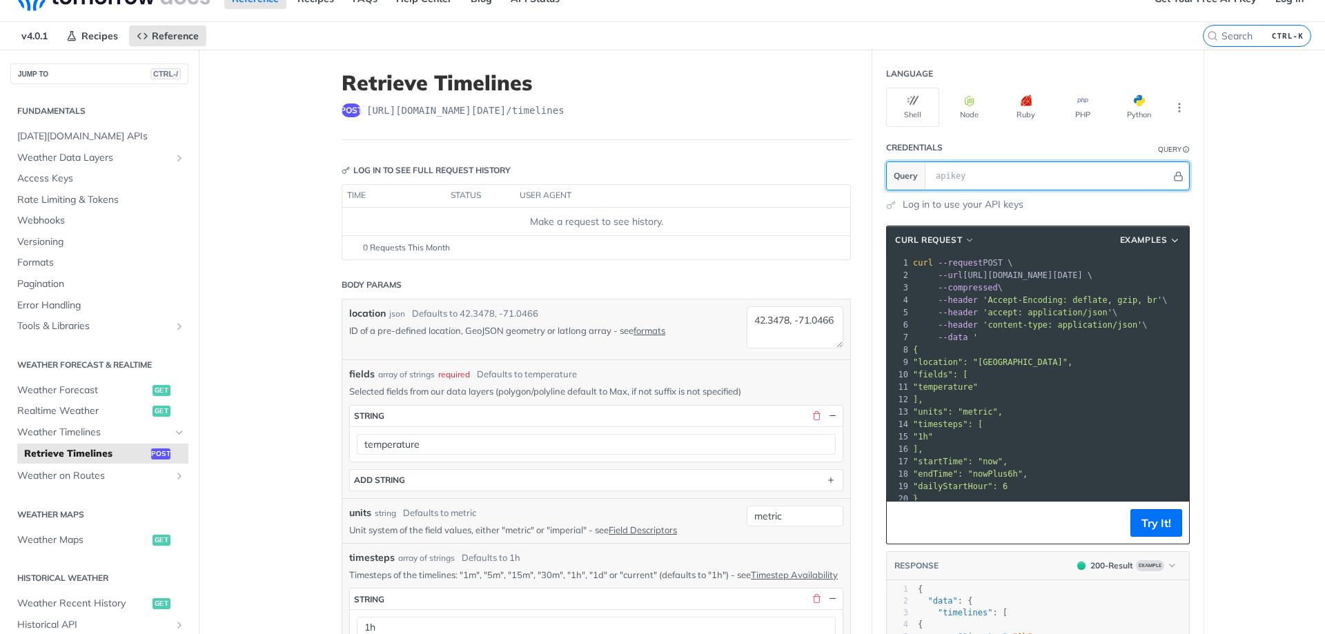
scroll to position [0, 0]
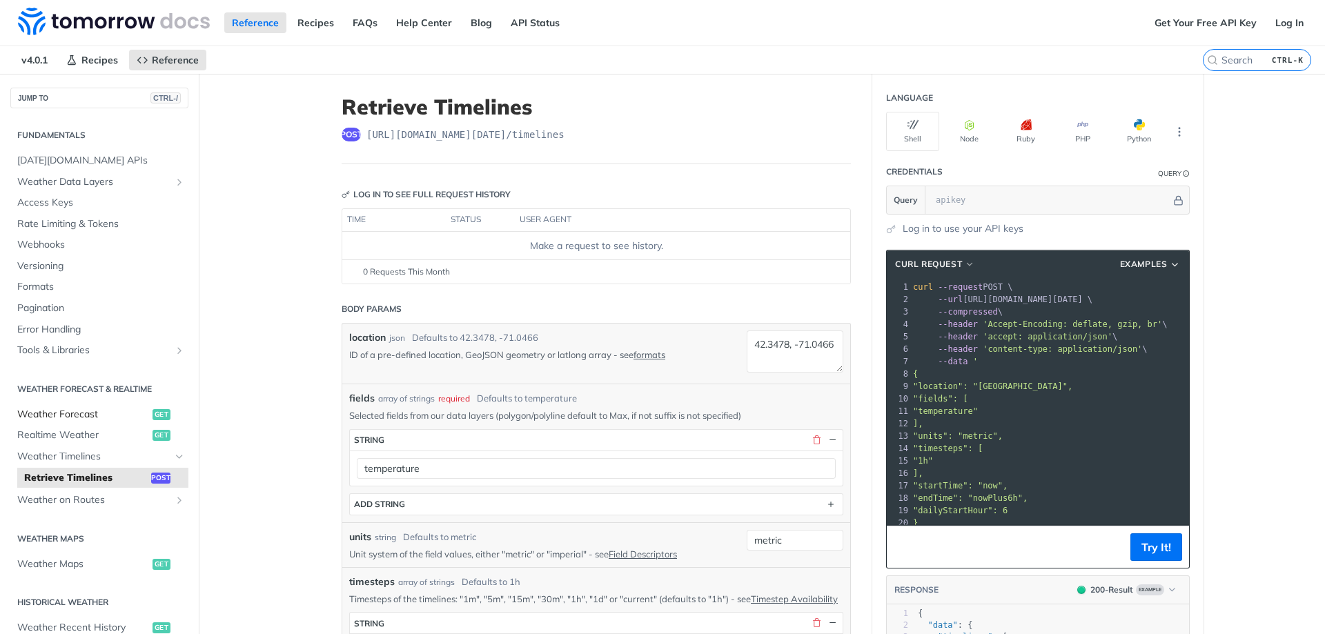
click at [75, 417] on span "Weather Forecast" at bounding box center [83, 415] width 132 height 14
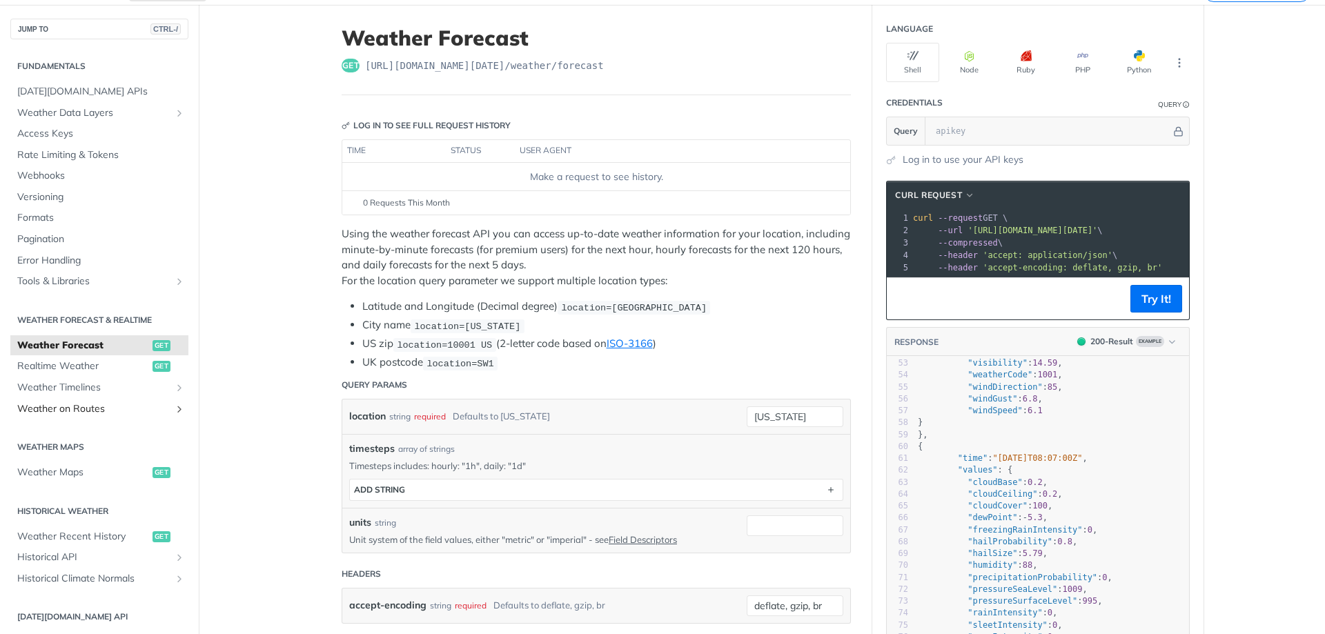
scroll to position [69, 0]
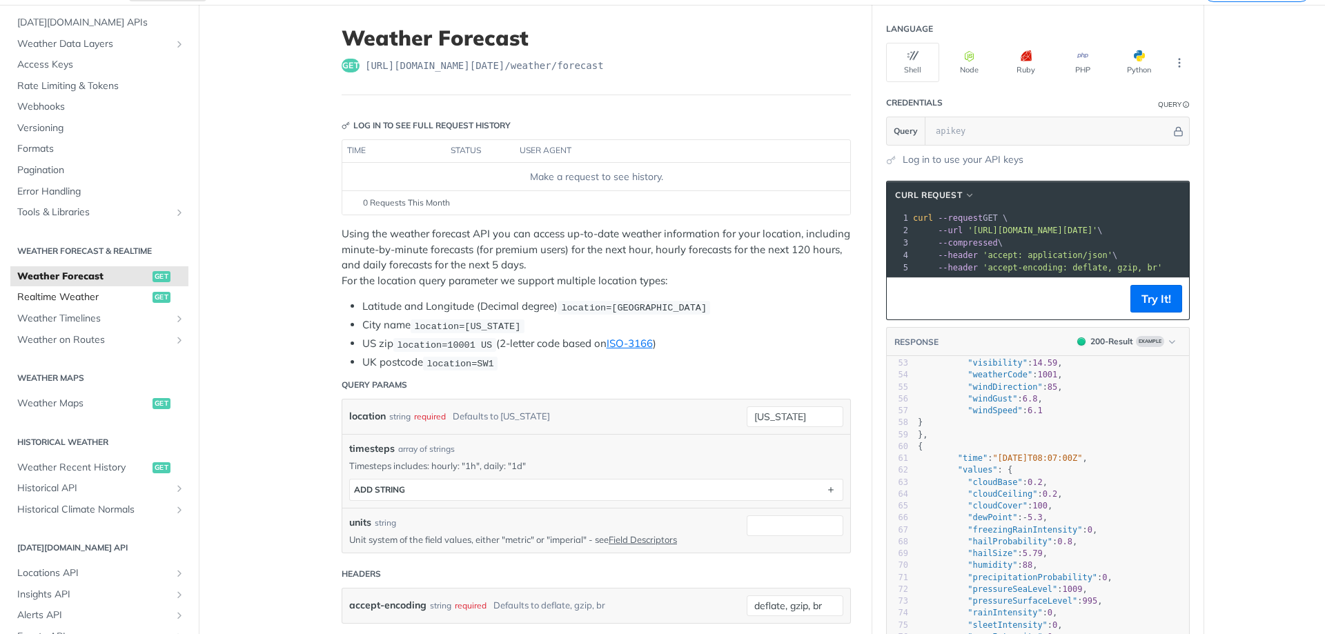
click at [101, 295] on span "Realtime Weather" at bounding box center [83, 297] width 132 height 14
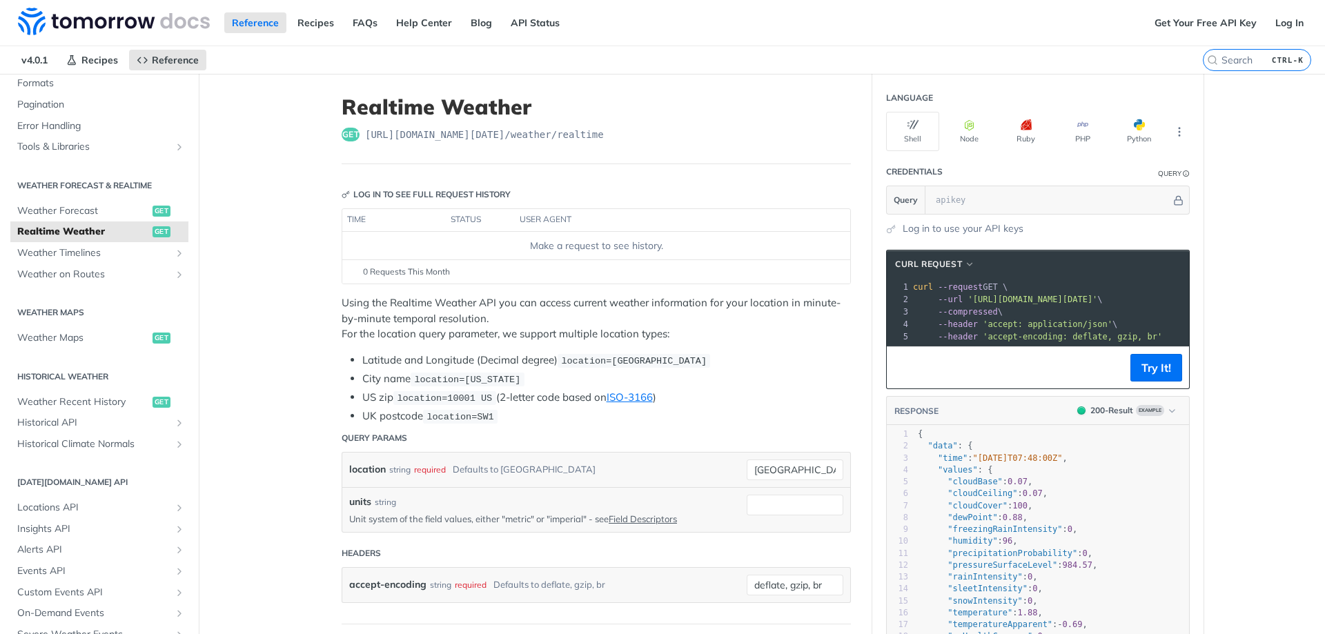
scroll to position [207, 0]
click at [61, 197] on link "Weather Forecast get" at bounding box center [99, 207] width 178 height 21
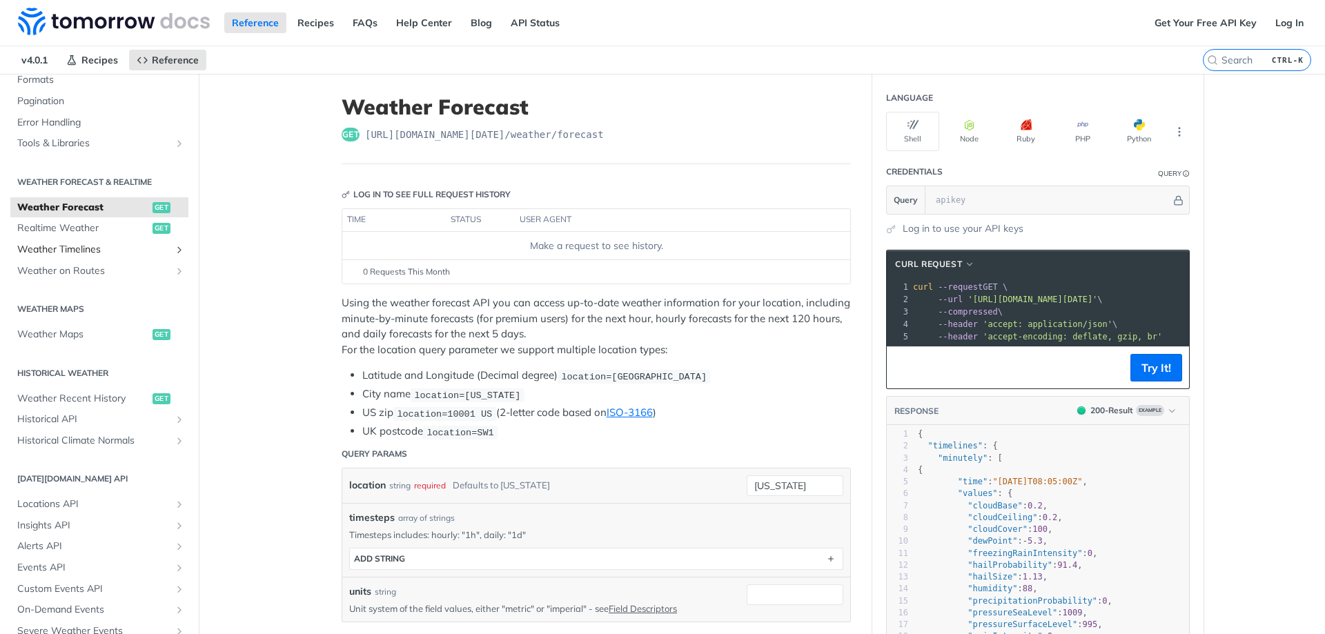
click at [101, 247] on span "Weather Timelines" at bounding box center [93, 250] width 153 height 14
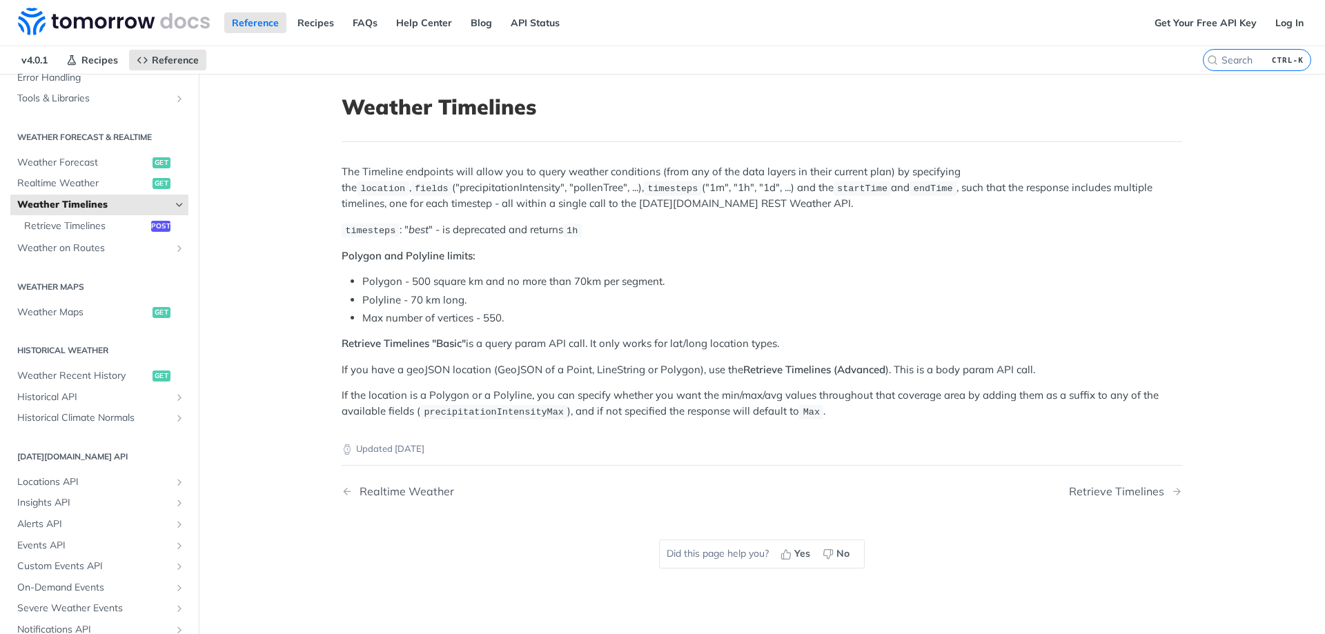
scroll to position [276, 0]
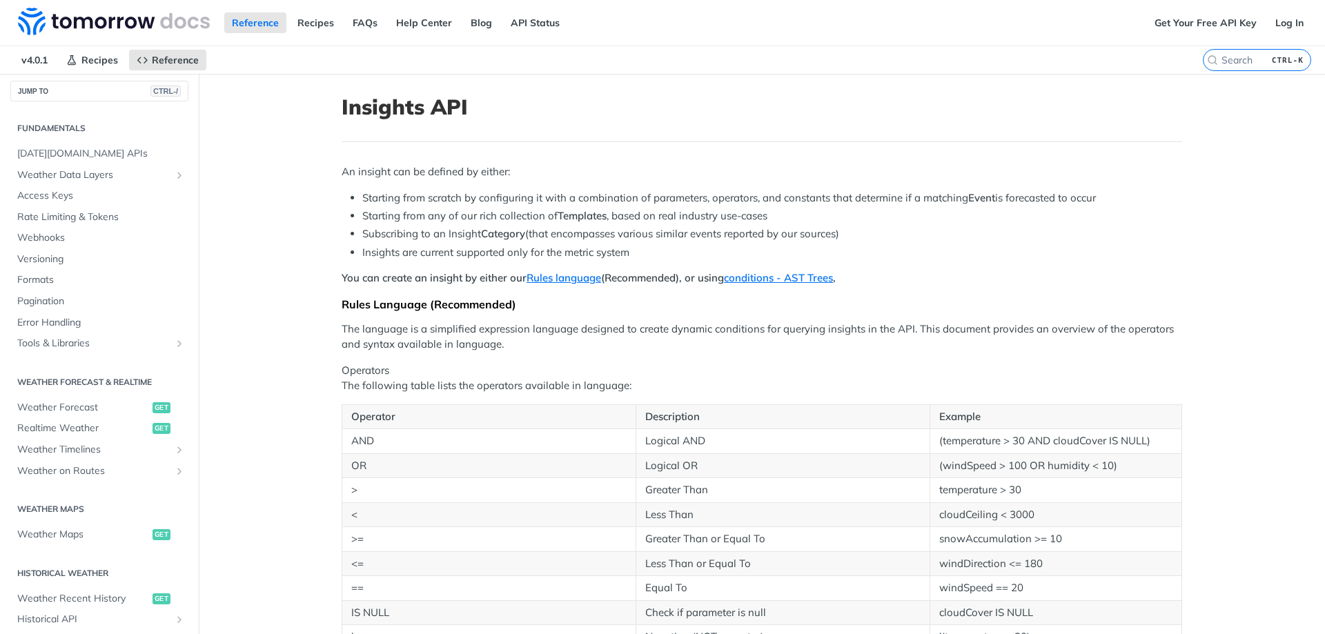
drag, startPoint x: 358, startPoint y: 198, endPoint x: 1143, endPoint y: 189, distance: 785.2
click at [375, 220] on li "Starting from any of our rich collection of Templates , based on real industry …" at bounding box center [772, 216] width 820 height 16
drag, startPoint x: 357, startPoint y: 219, endPoint x: 773, endPoint y: 219, distance: 416.7
click at [773, 219] on li "Starting from any of our rich collection of Templates , based on real industry …" at bounding box center [772, 216] width 820 height 16
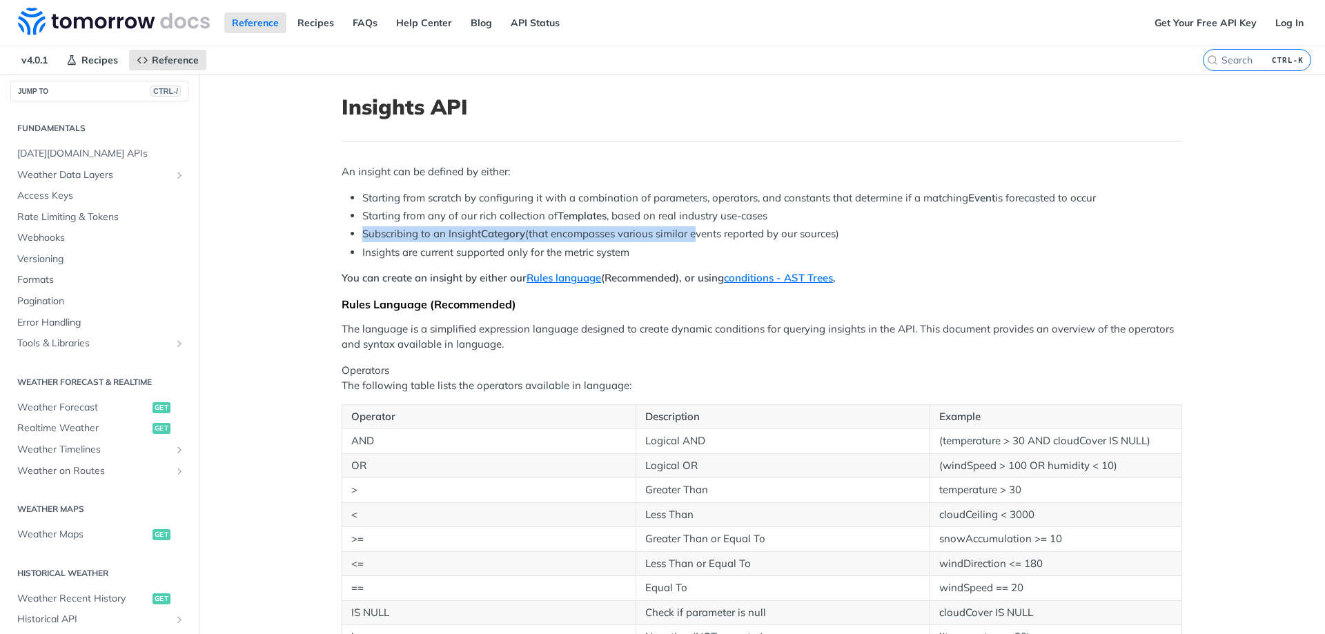
drag, startPoint x: 355, startPoint y: 234, endPoint x: 690, endPoint y: 233, distance: 335.3
click at [690, 233] on ul "Starting from scratch by configuring it with a combination of parameters, opera…" at bounding box center [762, 225] width 840 height 70
click at [462, 256] on li "Insights are current supported only for the metric system" at bounding box center [772, 253] width 820 height 16
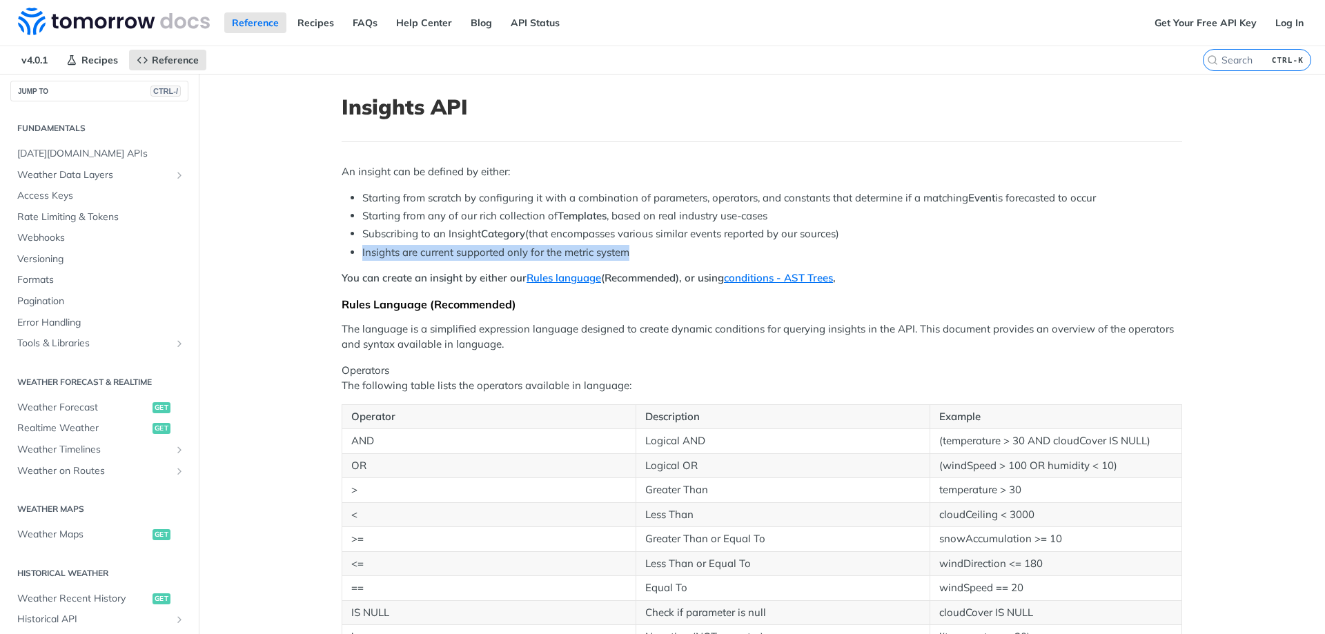
drag, startPoint x: 355, startPoint y: 253, endPoint x: 632, endPoint y: 253, distance: 276.7
click at [632, 253] on ul "Starting from scratch by configuring it with a combination of parameters, opera…" at bounding box center [762, 225] width 840 height 70
click at [478, 277] on strong "You can create an insight by either our Rules language (Recommended), or using …" at bounding box center [589, 277] width 494 height 13
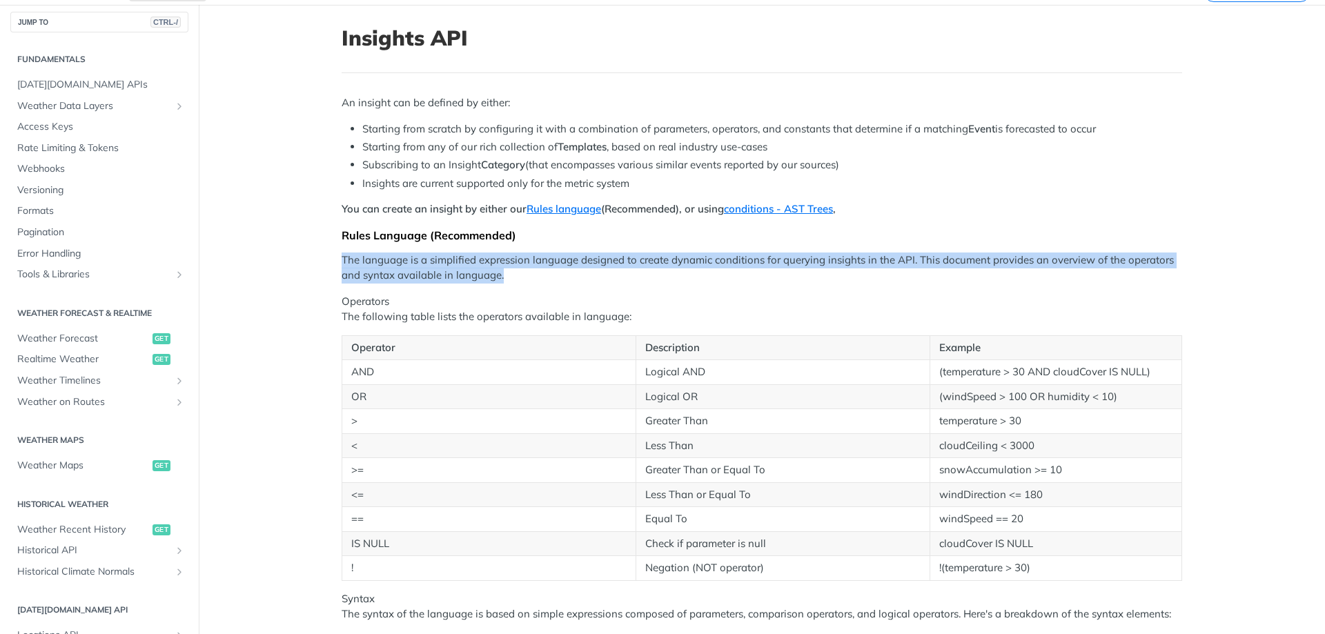
drag, startPoint x: 339, startPoint y: 262, endPoint x: 511, endPoint y: 279, distance: 173.3
click at [511, 279] on p "The language is a simplified expression language designed to create dynamic con…" at bounding box center [762, 268] width 840 height 31
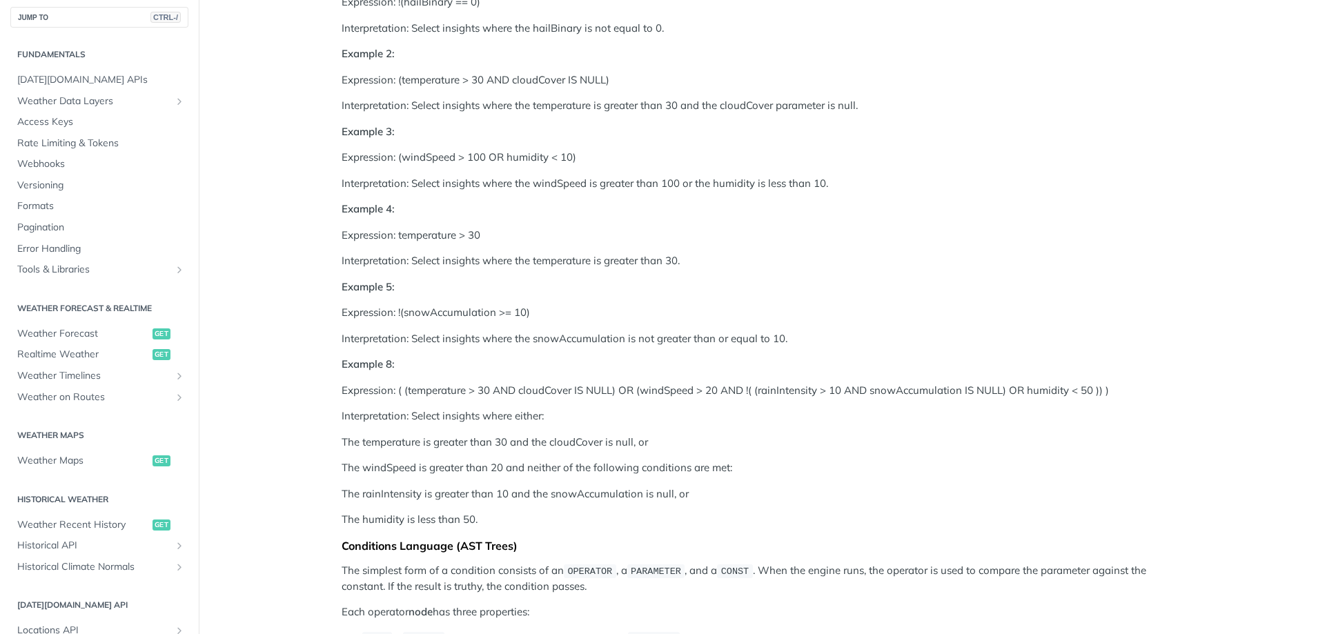
scroll to position [966, 0]
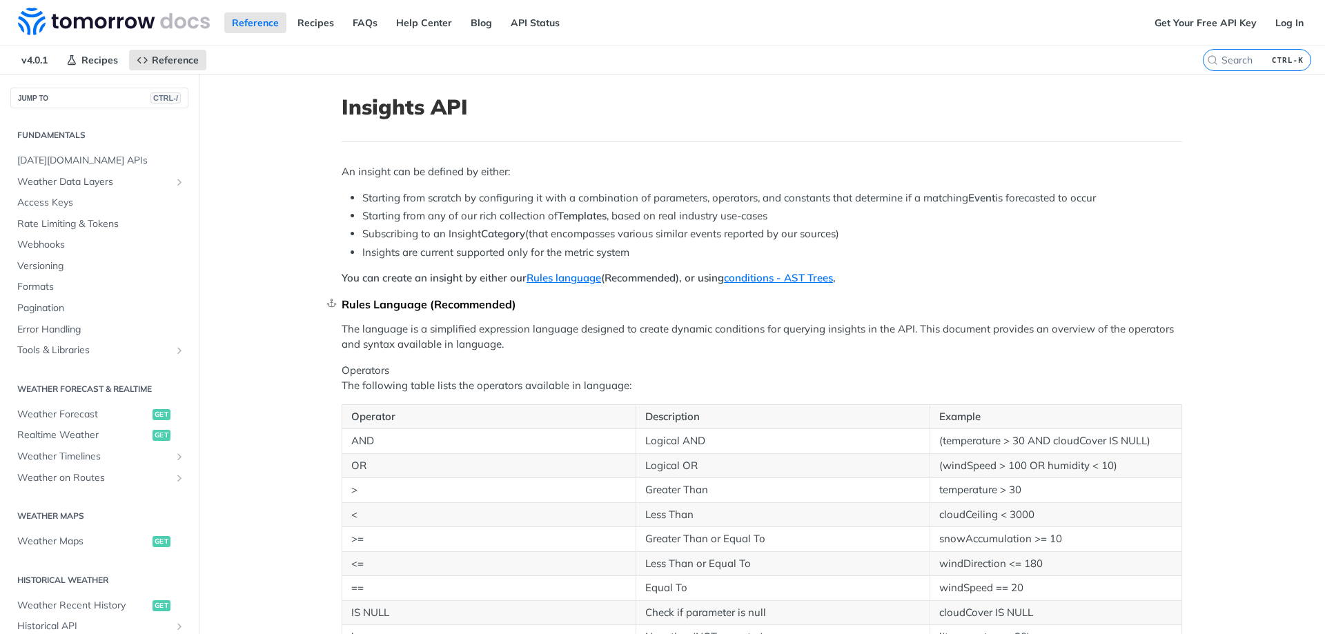
scroll to position [283, 0]
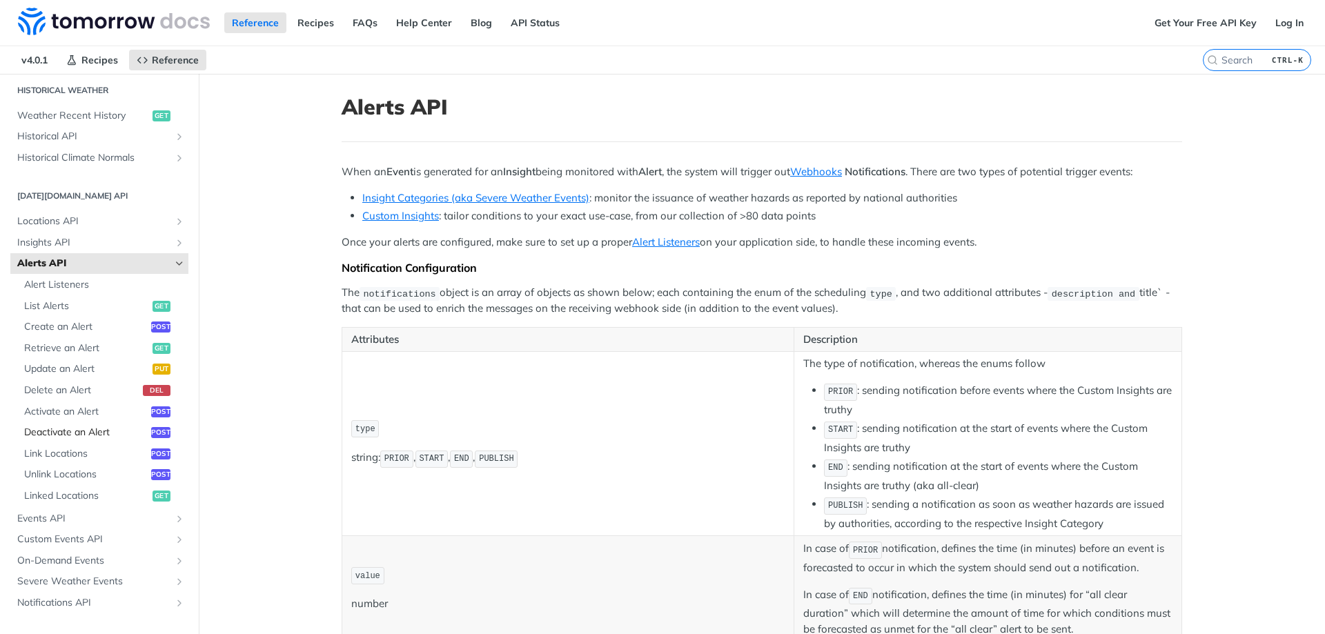
scroll to position [352, 0]
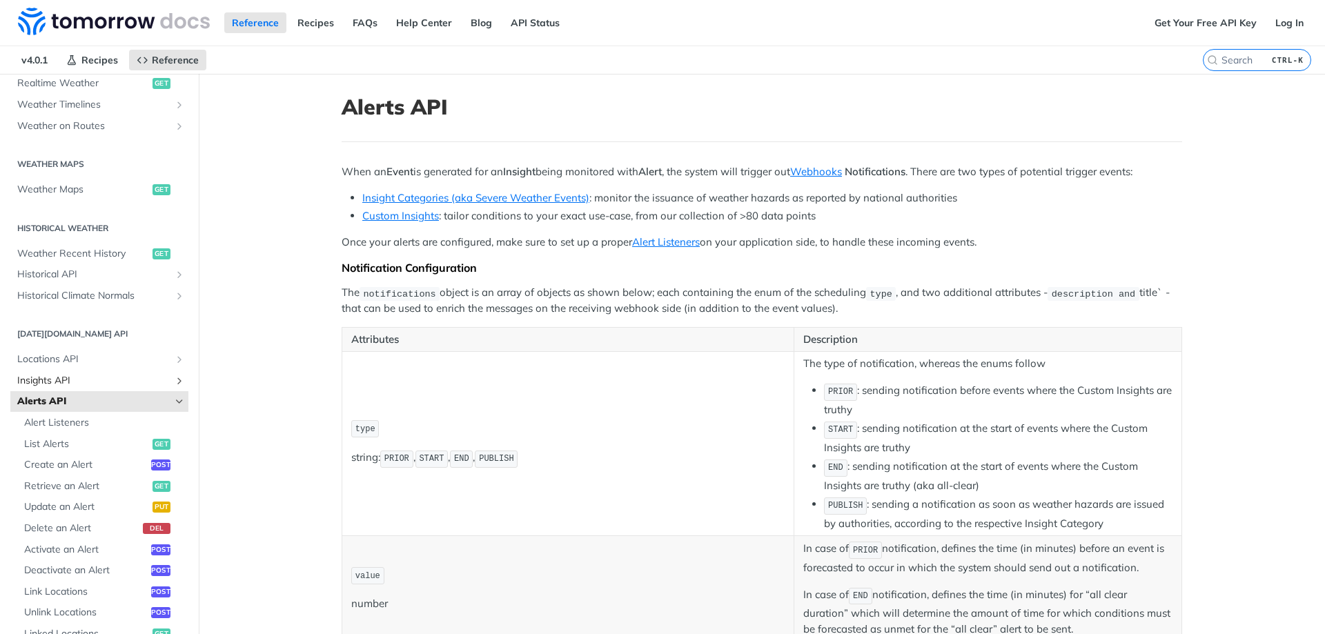
click at [117, 377] on span "Insights API" at bounding box center [93, 381] width 153 height 14
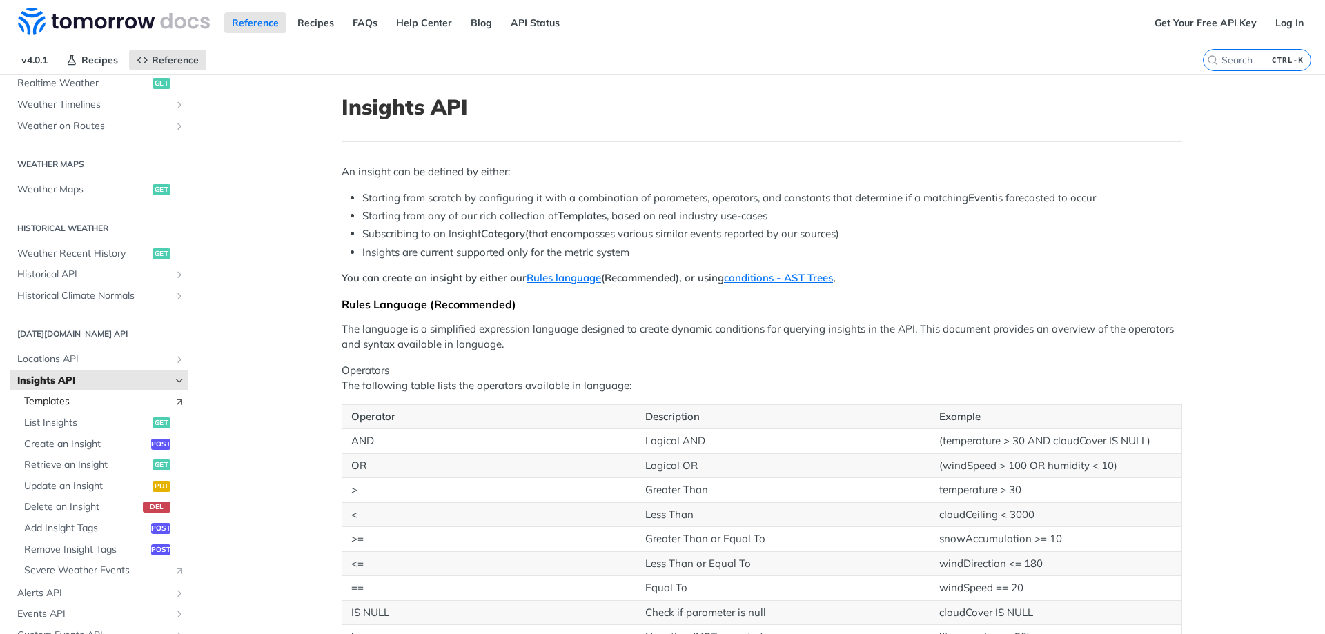
click at [113, 400] on span "Templates" at bounding box center [95, 402] width 143 height 14
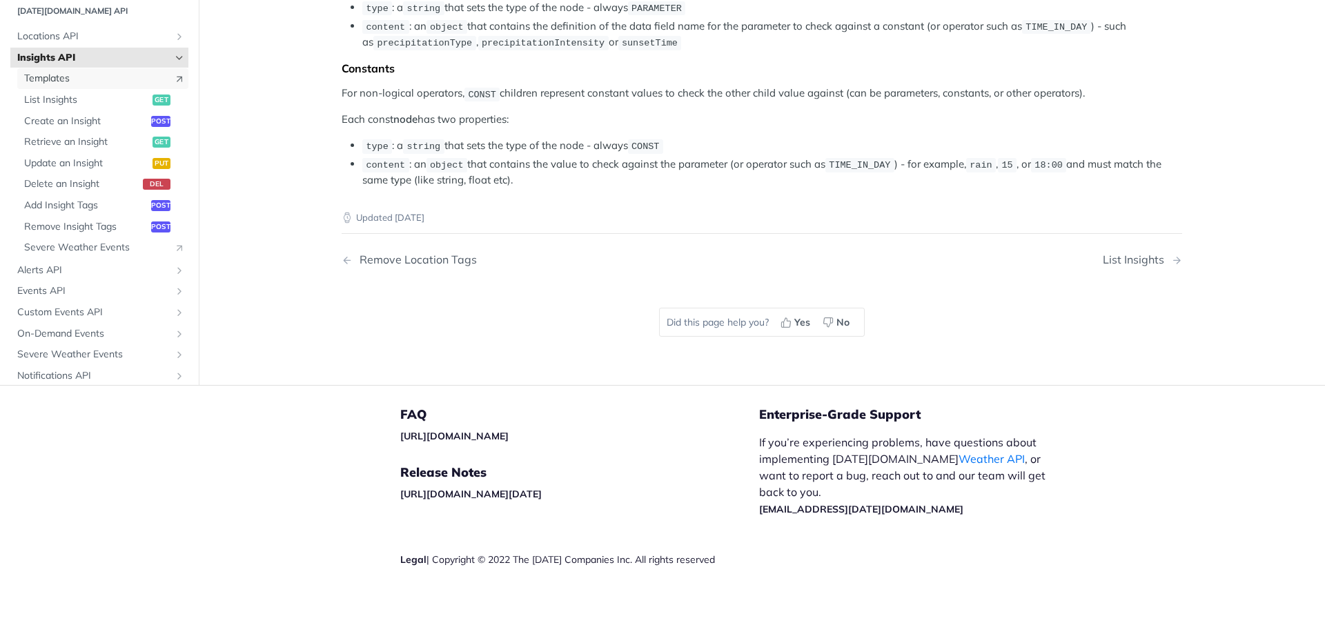
scroll to position [2760, 0]
click at [114, 255] on span "Severe Weather Events" at bounding box center [95, 248] width 143 height 14
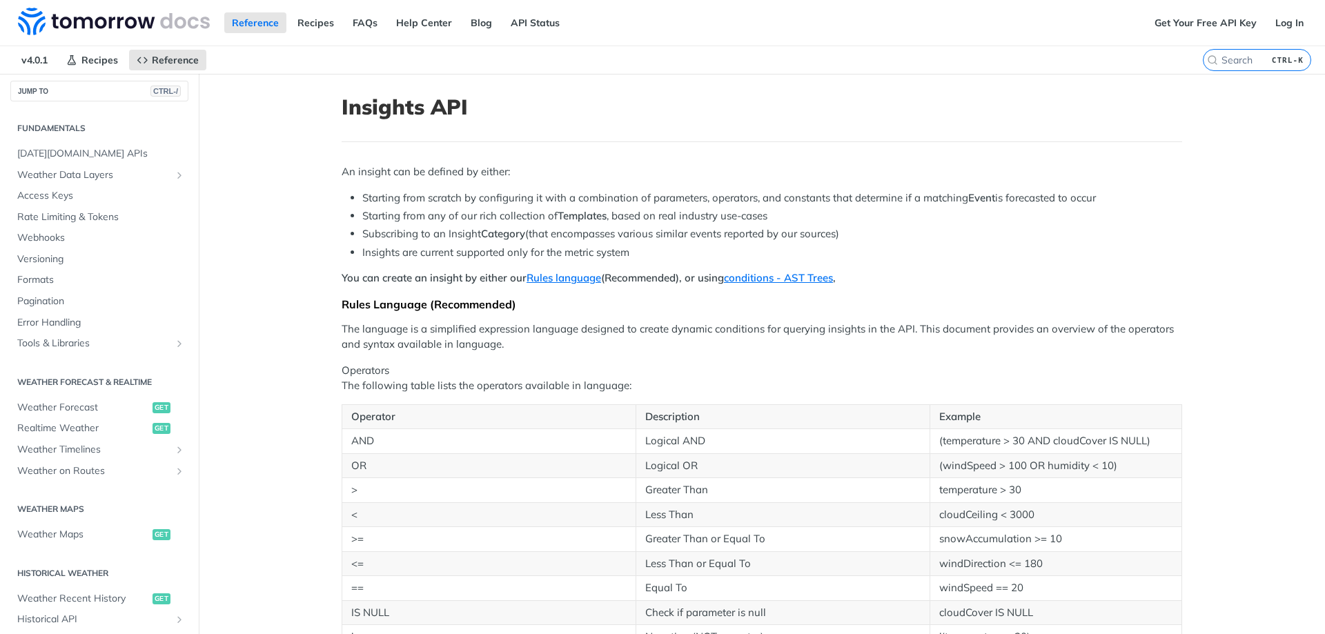
click at [969, 224] on ul "Starting from scratch by configuring it with a combination of parameters, opera…" at bounding box center [762, 225] width 840 height 70
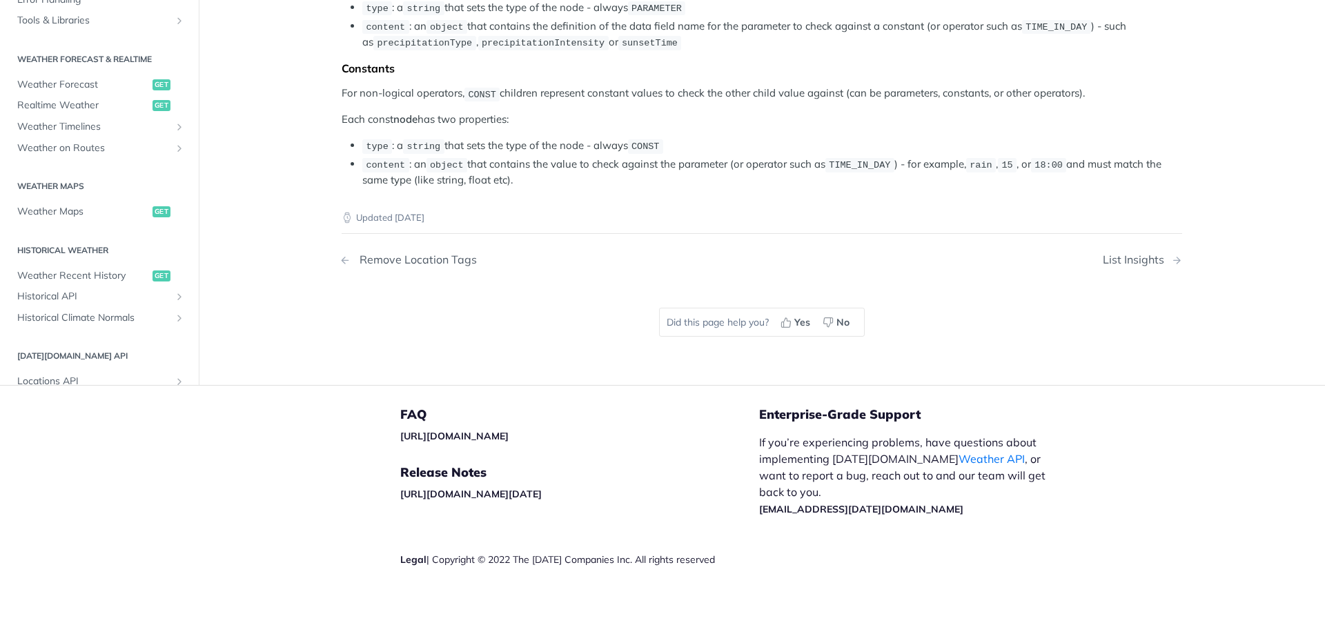
scroll to position [2691, 0]
click at [1150, 266] on div "List Insights" at bounding box center [1137, 259] width 68 height 13
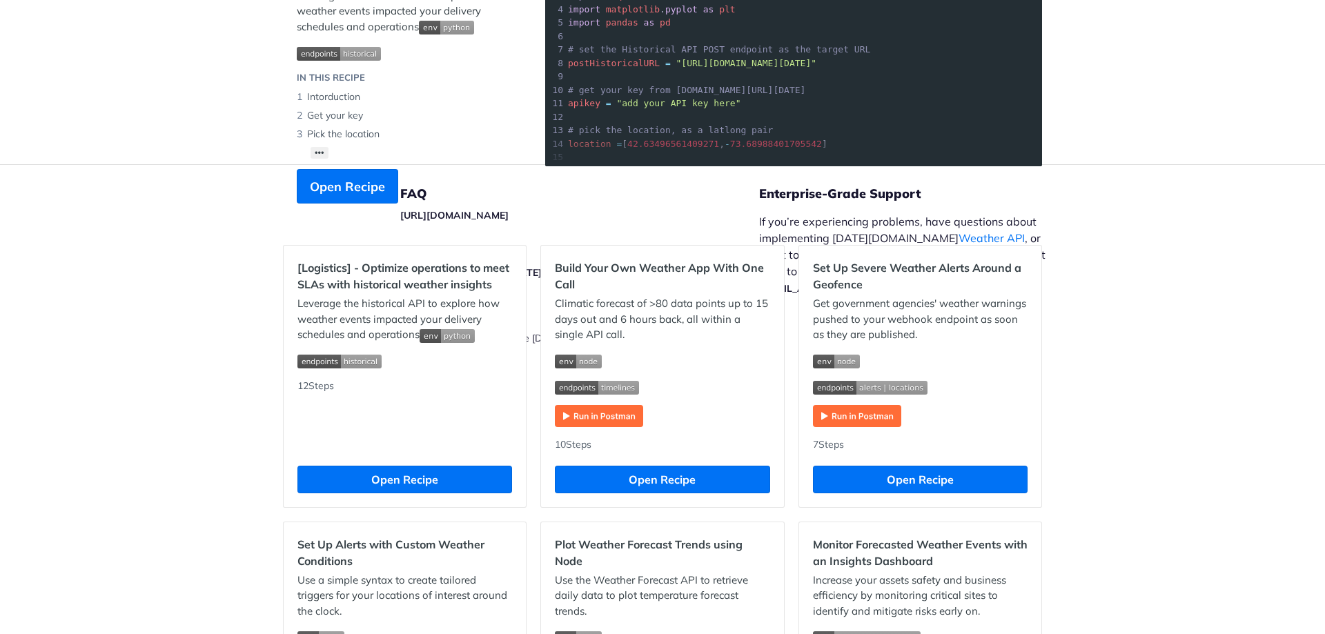
scroll to position [414, 0]
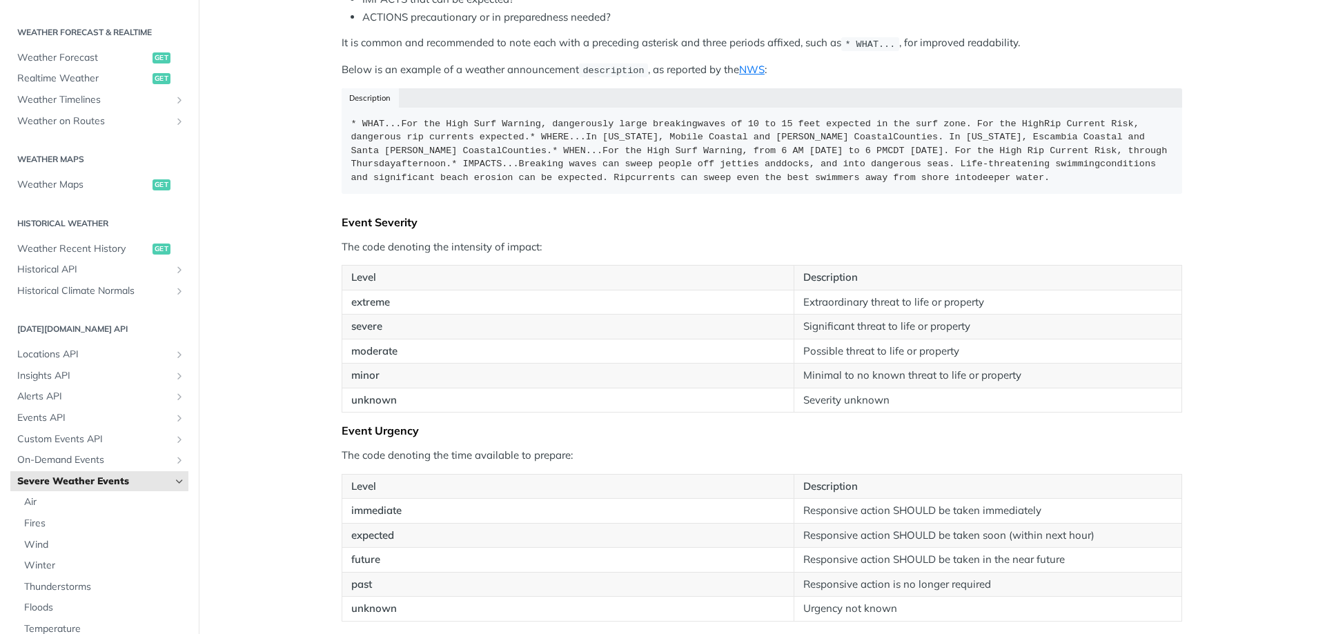
scroll to position [1380, 0]
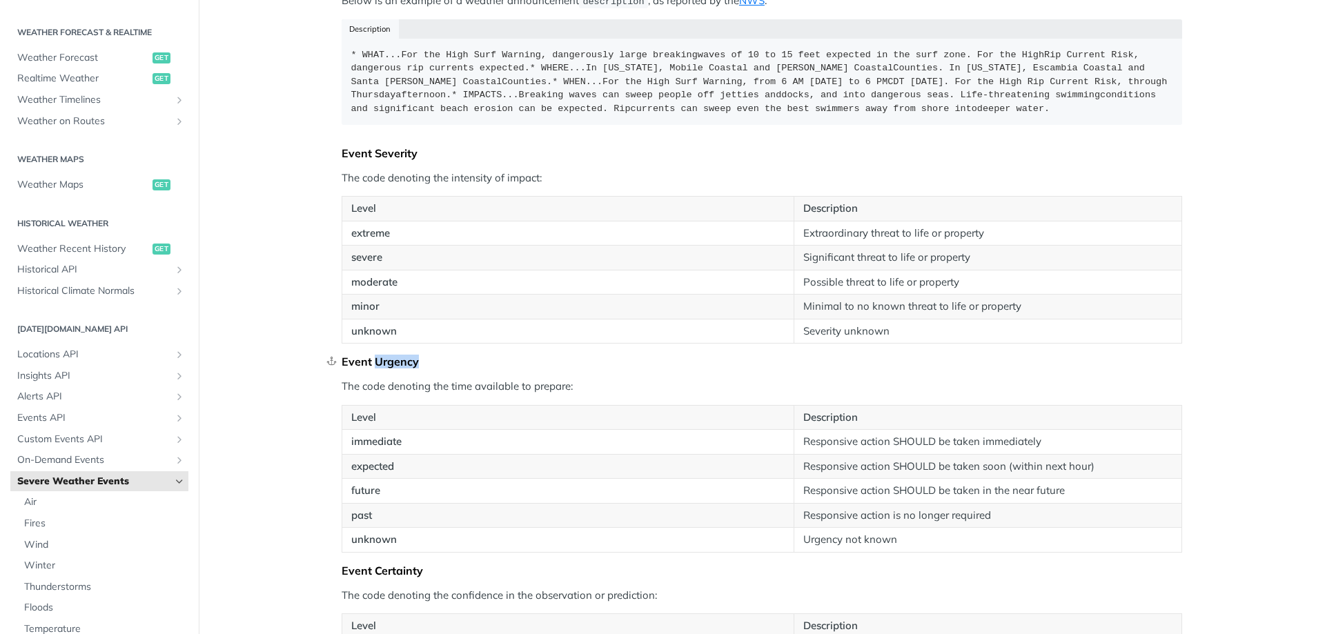
drag, startPoint x: 370, startPoint y: 357, endPoint x: 422, endPoint y: 356, distance: 52.5
click at [422, 356] on div "Event Urgency" at bounding box center [762, 362] width 840 height 14
copy div "Urgency"
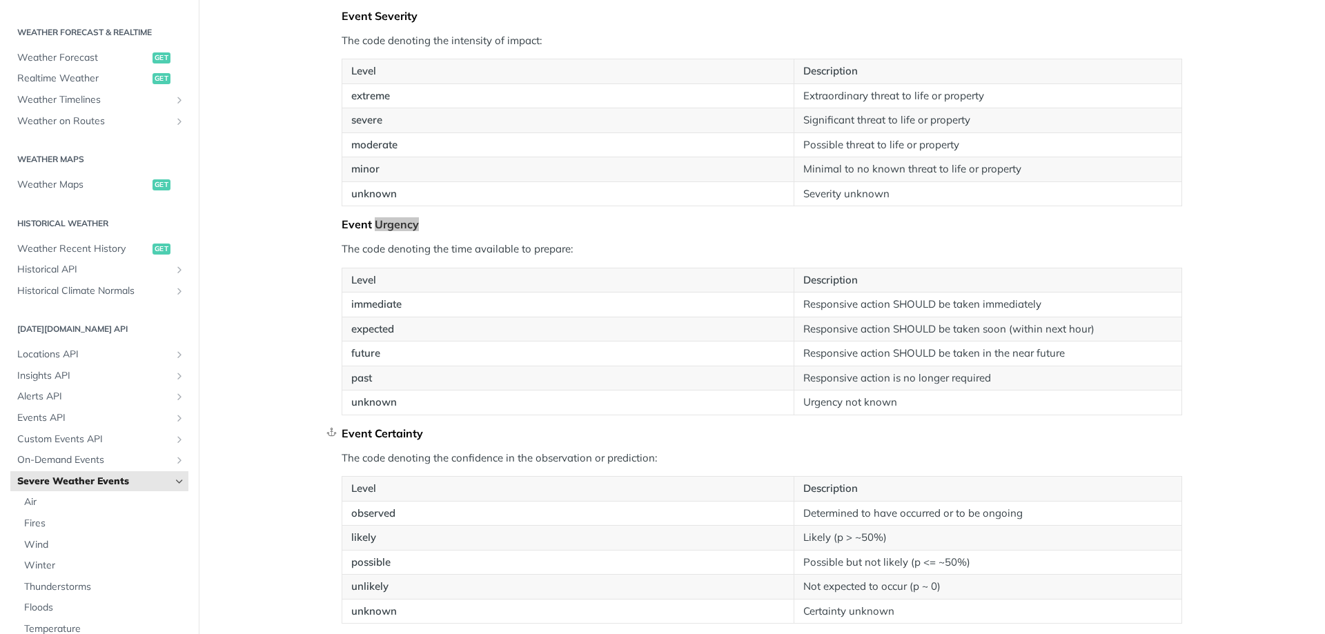
scroll to position [1518, 0]
click at [398, 431] on div "Event Certainty" at bounding box center [762, 433] width 840 height 14
click at [389, 438] on div at bounding box center [389, 438] width 0 height 0
click at [389, 427] on div "Event Certainty" at bounding box center [762, 433] width 840 height 14
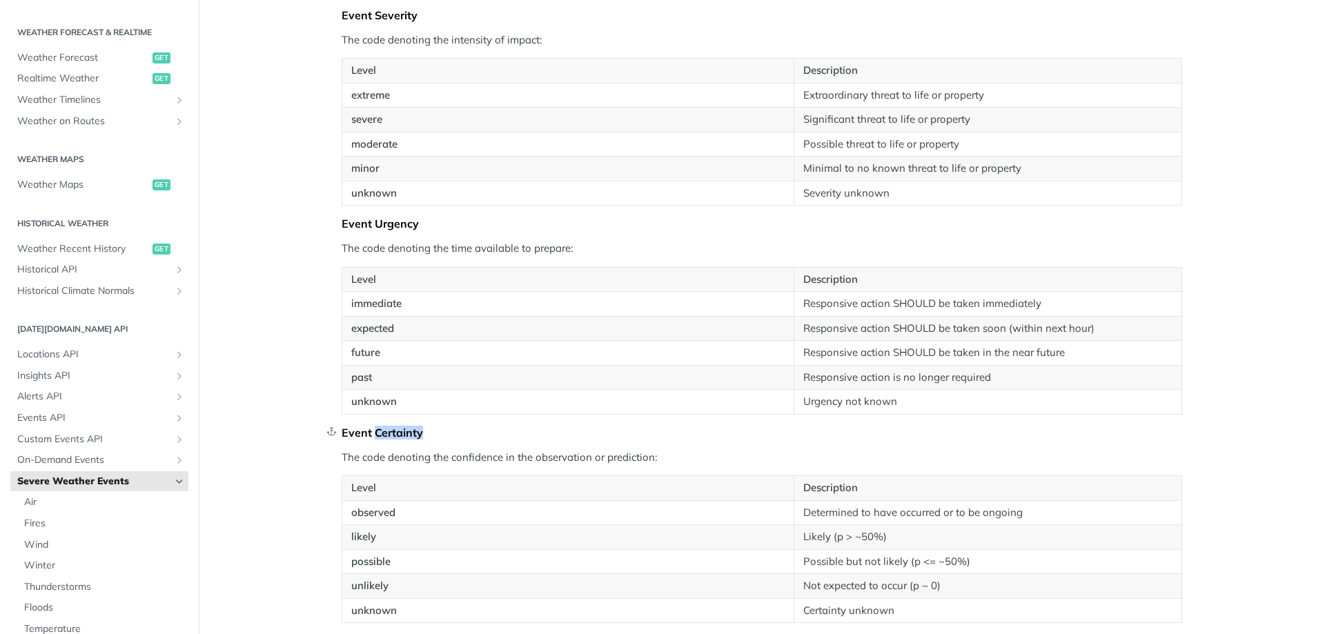
click at [389, 427] on div "Event Certainty" at bounding box center [762, 433] width 840 height 14
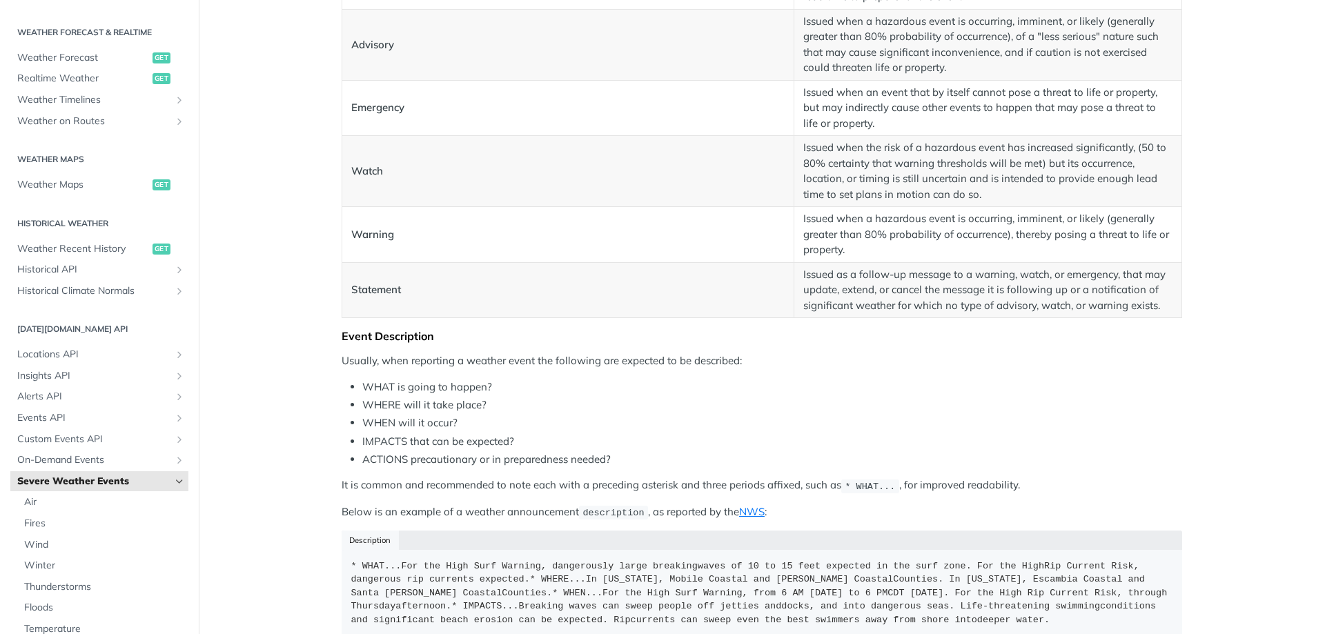
scroll to position [1035, 0]
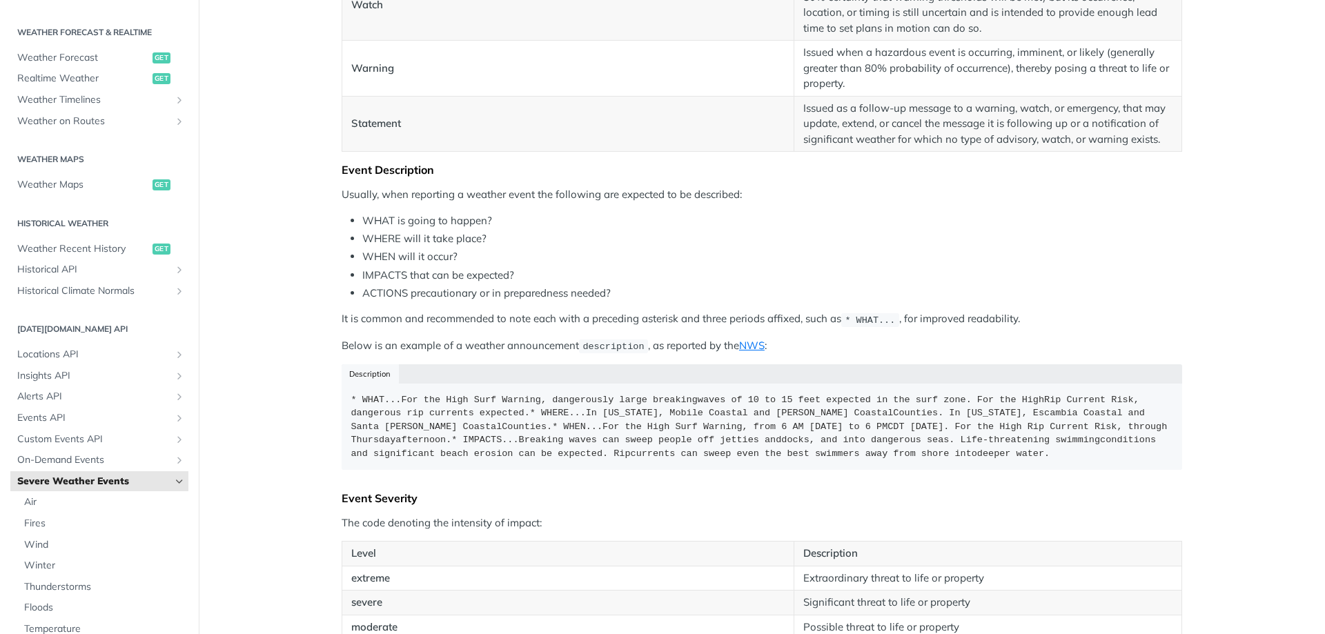
drag, startPoint x: 571, startPoint y: 304, endPoint x: 1156, endPoint y: 317, distance: 585.9
click at [1156, 317] on p "It is common and recommended to note each with a preceding asterisk and three p…" at bounding box center [762, 319] width 840 height 16
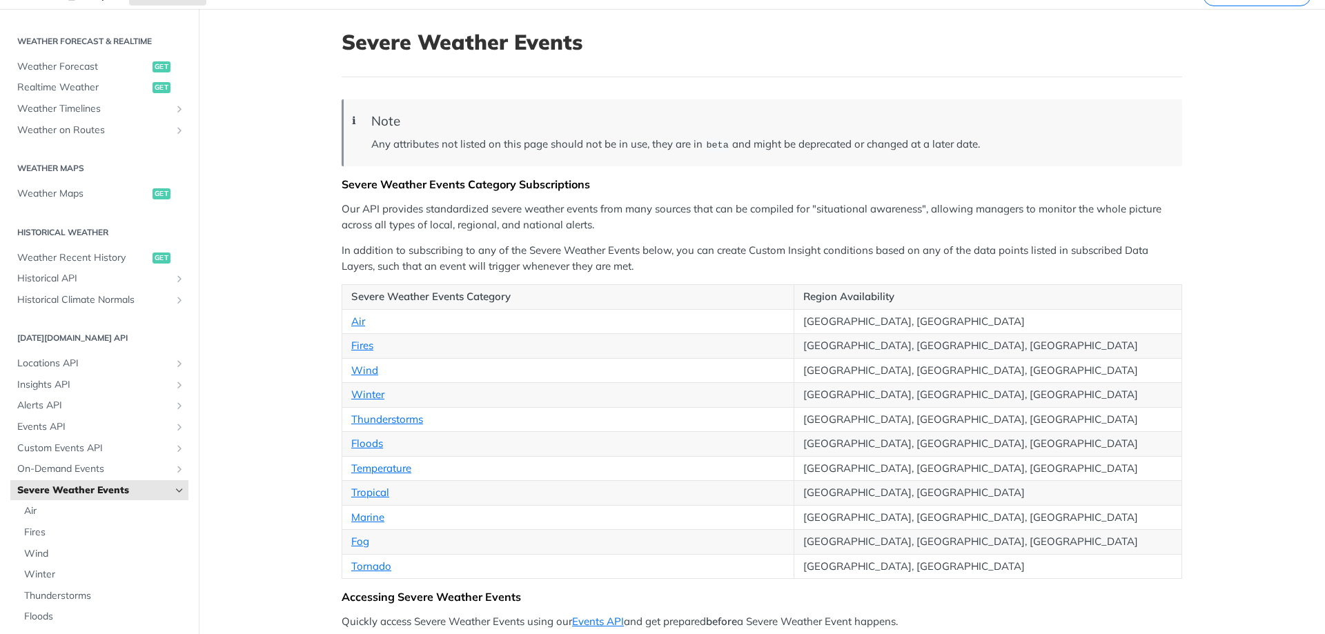
scroll to position [0, 0]
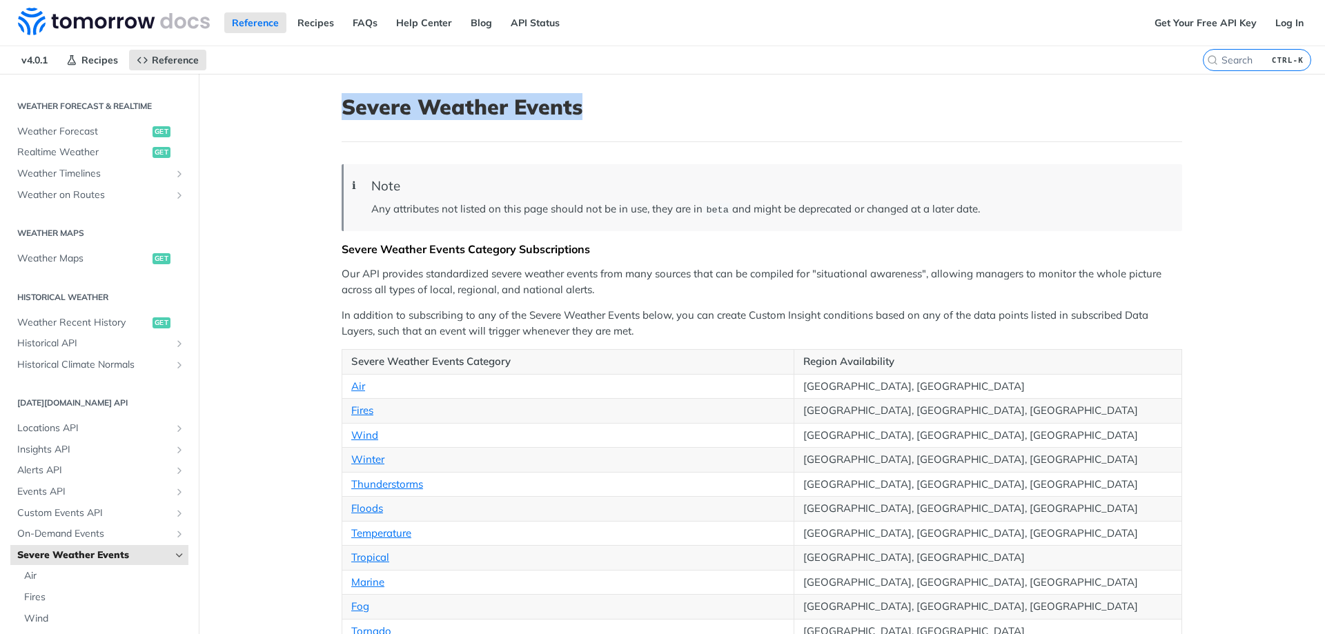
drag, startPoint x: 326, startPoint y: 108, endPoint x: 594, endPoint y: 112, distance: 268.4
copy h1 "Severe Weather Events"
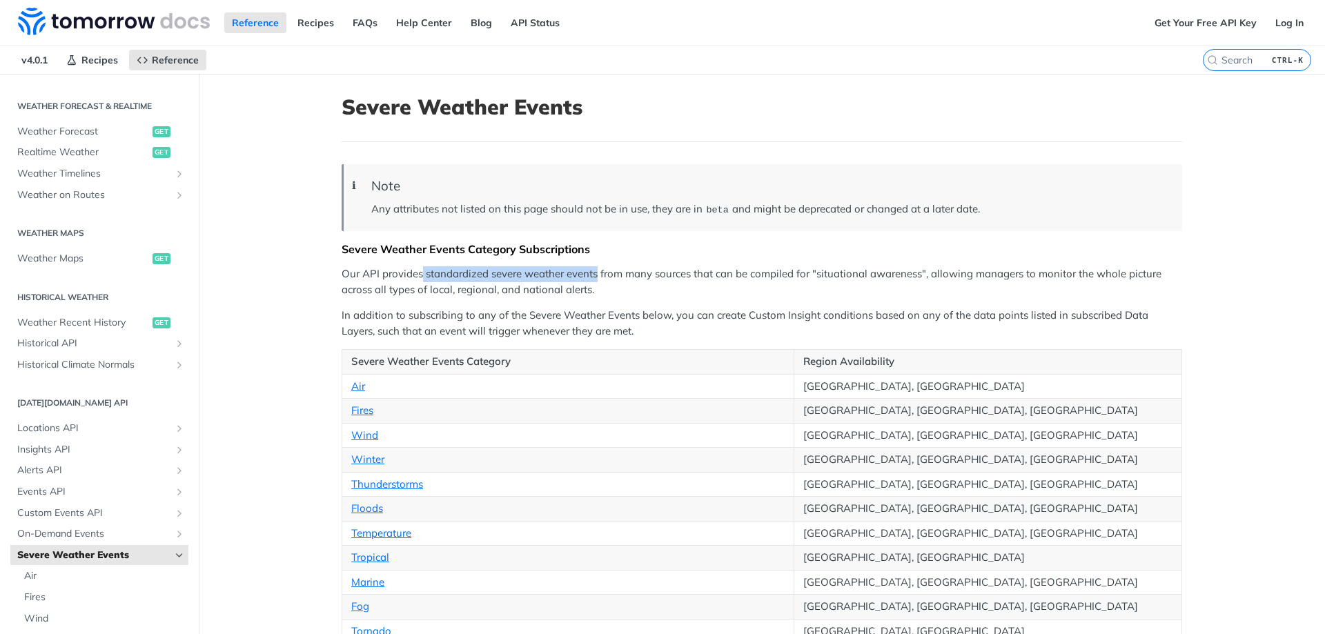
drag, startPoint x: 418, startPoint y: 273, endPoint x: 593, endPoint y: 273, distance: 175.2
click at [593, 273] on p "Our API provides standardized severe weather events from many sources that can …" at bounding box center [762, 281] width 840 height 31
click at [816, 280] on p "Our API provides standardized severe weather events from many sources that can …" at bounding box center [762, 281] width 840 height 31
drag, startPoint x: 422, startPoint y: 273, endPoint x: 592, endPoint y: 270, distance: 170.5
click at [592, 270] on p "Our API provides standardized severe weather events from many sources that can …" at bounding box center [762, 281] width 840 height 31
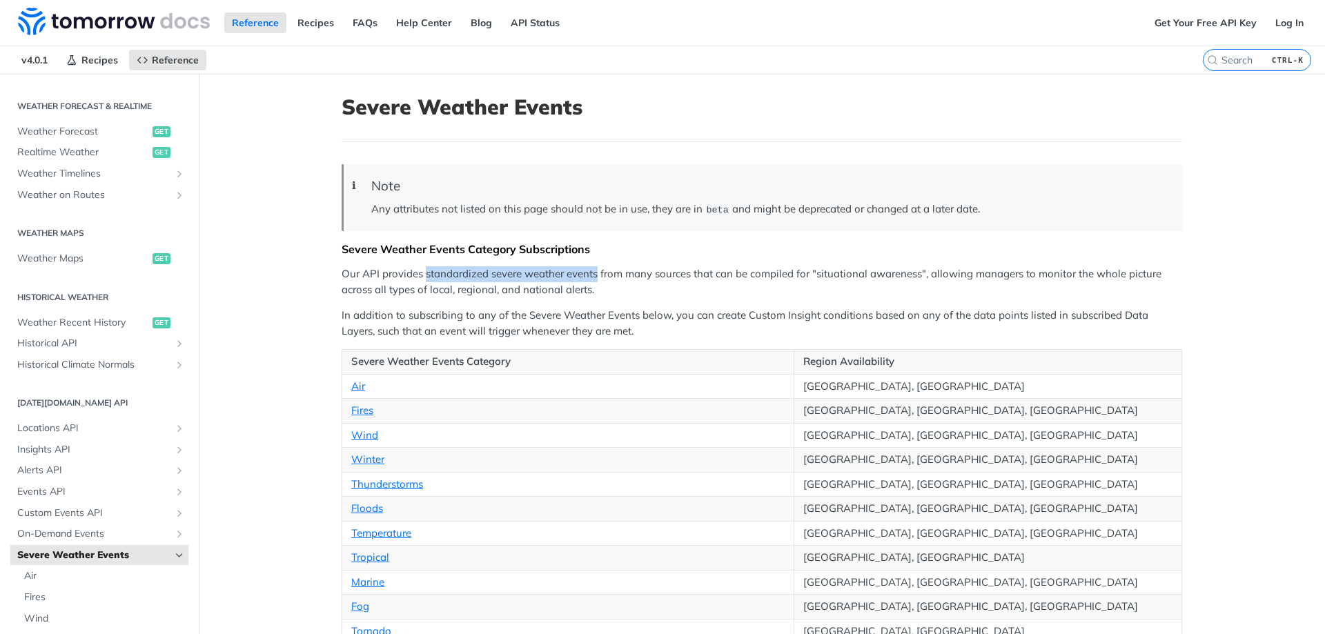
copy p "standardized severe weather events"
click at [379, 274] on p "Our API provides standardized severe weather events from many sources that can …" at bounding box center [762, 281] width 840 height 31
drag, startPoint x: 377, startPoint y: 274, endPoint x: 416, endPoint y: 277, distance: 38.7
click at [416, 277] on p "Our API provides standardized severe weather events from many sources that can …" at bounding box center [762, 281] width 840 height 31
copy p "provides"
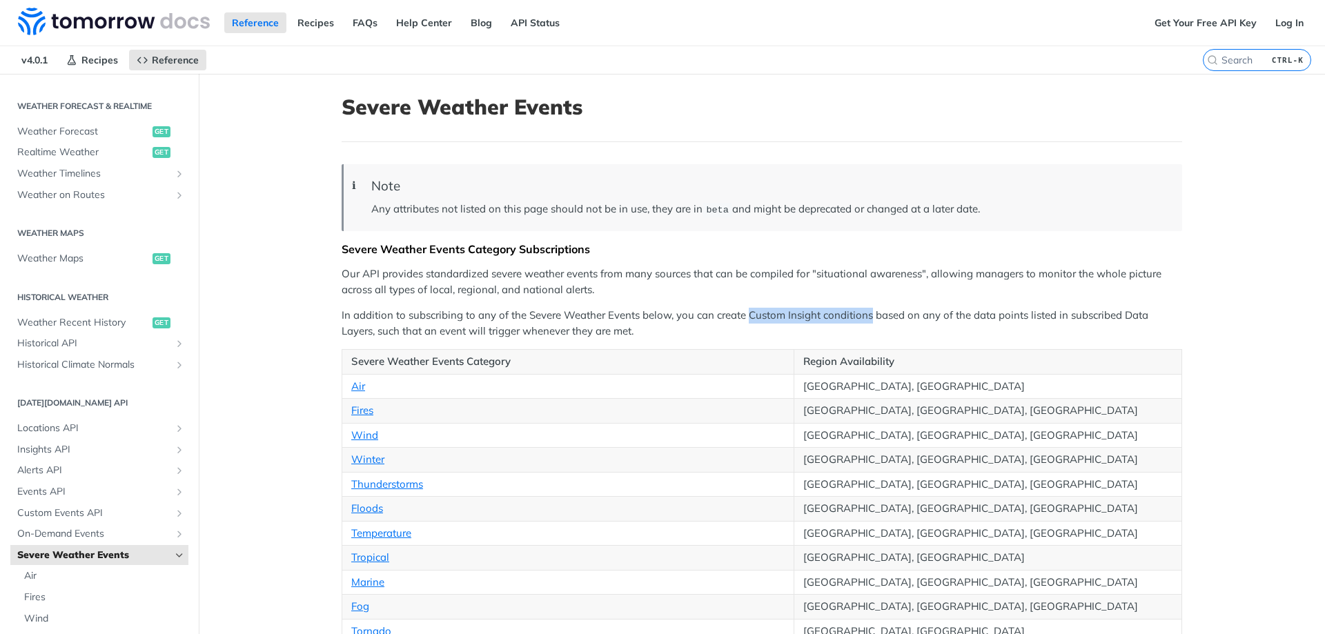
drag, startPoint x: 744, startPoint y: 315, endPoint x: 866, endPoint y: 318, distance: 122.2
click at [866, 318] on p "In addition to subscribing to any of the Severe Weather Events below, you can c…" at bounding box center [762, 323] width 840 height 31
copy p "Custom Insight conditions"
